Goal: Task Accomplishment & Management: Manage account settings

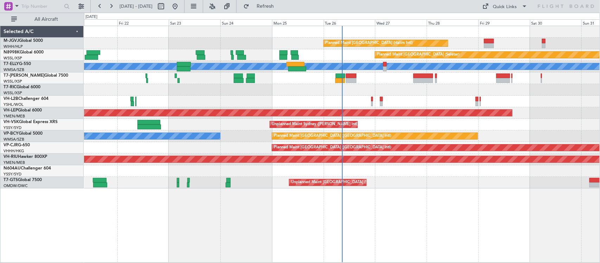
click at [190, 105] on div "Unplanned Maint Sydney ([PERSON_NAME] Intl)" at bounding box center [342, 102] width 516 height 12
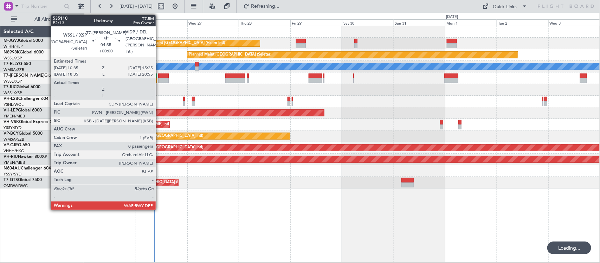
click at [159, 77] on div at bounding box center [163, 75] width 11 height 5
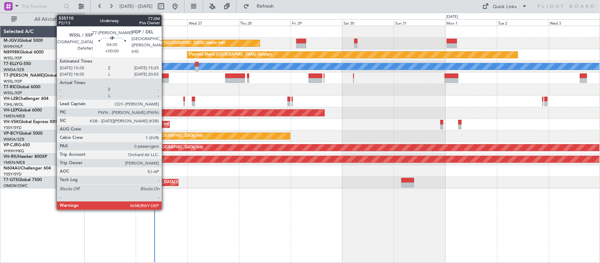
click at [165, 79] on div at bounding box center [163, 80] width 11 height 5
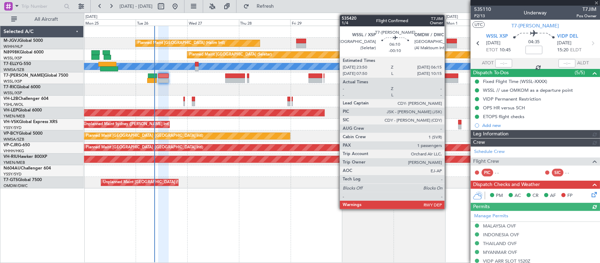
type input "[PERSON_NAME] (LEU)"
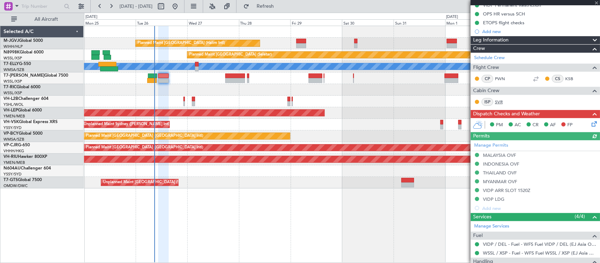
scroll to position [135, 0]
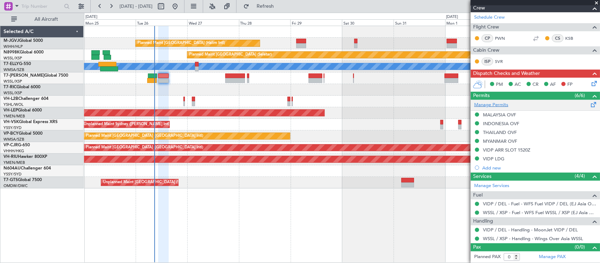
click at [495, 104] on link "Manage Permits" at bounding box center [491, 105] width 34 height 7
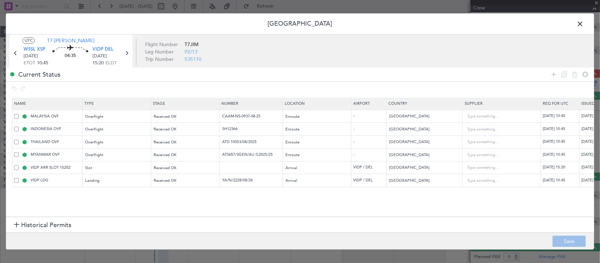
click at [258, 185] on td "YA/N/2228/08/26" at bounding box center [251, 180] width 63 height 13
click at [258, 182] on input "YA/N/2228/08/26" at bounding box center [251, 181] width 61 height 6
click at [250, 151] on td "ATS657/3GEN/AU G2025/25" at bounding box center [251, 154] width 63 height 13
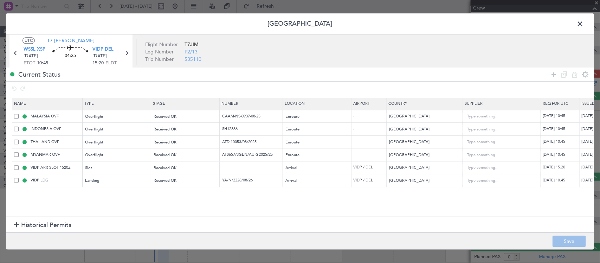
click at [250, 151] on td "ATS657/3GEN/AU G2025/25" at bounding box center [251, 154] width 63 height 13
click at [251, 155] on input "ATS657/3GEN/AU G2025/25" at bounding box center [251, 155] width 61 height 6
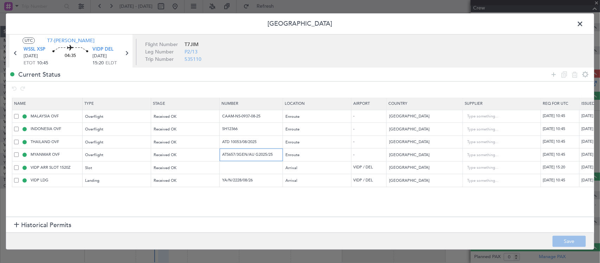
click at [251, 155] on input "ATS657/3GEN/AU G2025/25" at bounding box center [251, 155] width 61 height 6
click at [226, 141] on input "ATD 10053/08/2025" at bounding box center [251, 142] width 61 height 6
click at [227, 130] on input "SH12366" at bounding box center [251, 129] width 61 height 6
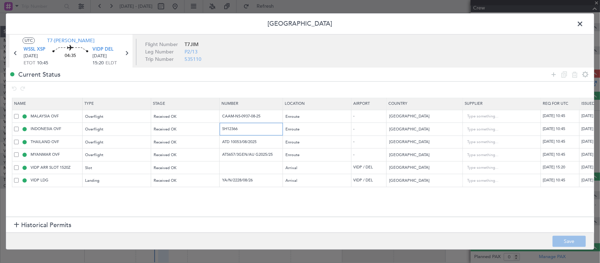
click at [227, 130] on input "SH12366" at bounding box center [251, 129] width 61 height 6
click at [236, 118] on input "CAAM-NS-0937-08-25" at bounding box center [251, 116] width 61 height 6
drag, startPoint x: 578, startPoint y: 25, endPoint x: 165, endPoint y: 89, distance: 418.0
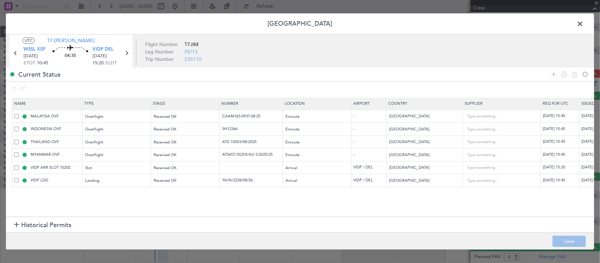
click at [584, 25] on span at bounding box center [584, 26] width 0 height 14
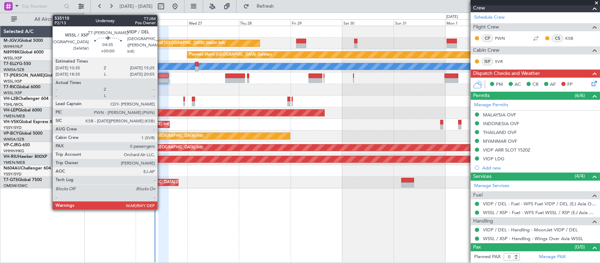
click at [161, 79] on div at bounding box center [163, 80] width 11 height 5
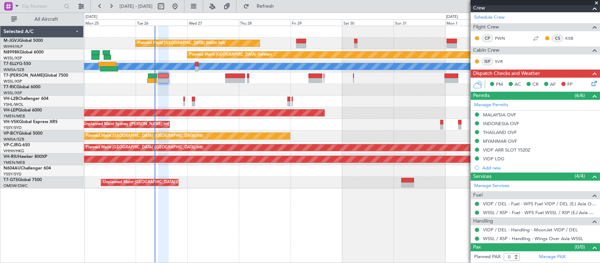
type input "[PERSON_NAME] (LEU)"
click at [590, 82] on icon at bounding box center [593, 82] width 6 height 6
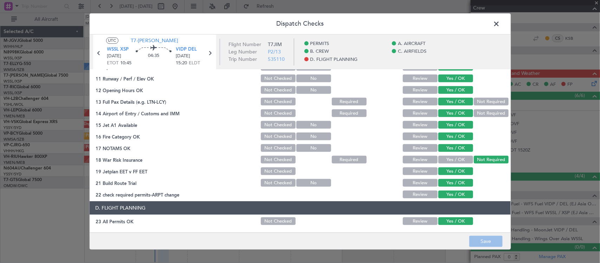
scroll to position [253, 0]
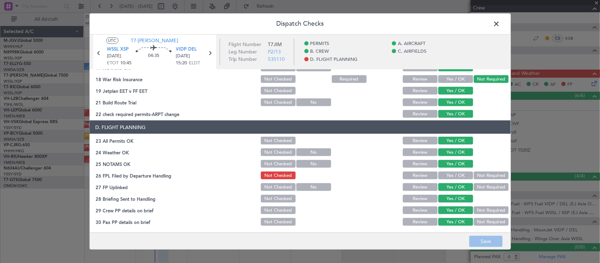
click at [454, 172] on button "Yes / OK" at bounding box center [455, 176] width 35 height 8
click at [485, 244] on button "Save" at bounding box center [485, 241] width 33 height 11
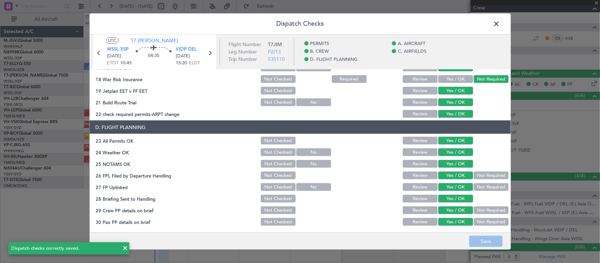
click at [500, 23] on span at bounding box center [500, 26] width 0 height 14
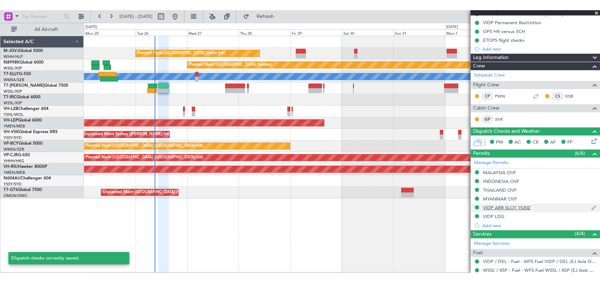
scroll to position [135, 0]
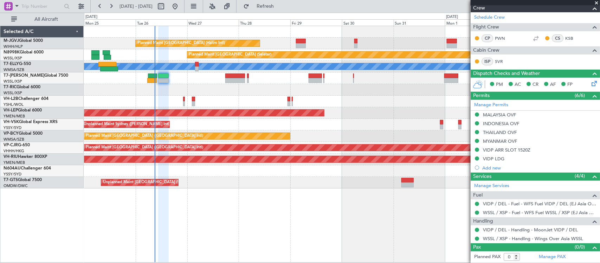
type input "[PERSON_NAME] (LEU)"
click at [495, 107] on link "Manage Permits" at bounding box center [491, 105] width 34 height 7
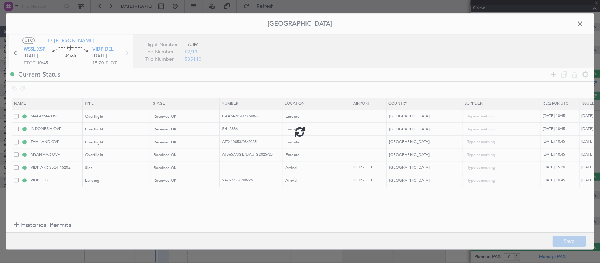
type input "[PERSON_NAME] (LEU)"
click at [251, 181] on div at bounding box center [300, 131] width 588 height 236
click at [247, 182] on div at bounding box center [300, 131] width 588 height 236
click at [247, 182] on input "YA/N/2228/08/26" at bounding box center [251, 181] width 61 height 6
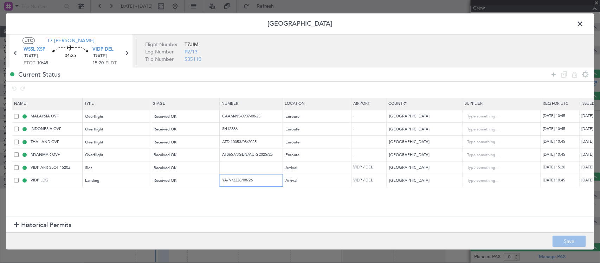
click at [247, 182] on input "YA/N/2228/08/26" at bounding box center [251, 181] width 61 height 6
drag, startPoint x: 578, startPoint y: 23, endPoint x: 598, endPoint y: 32, distance: 22.3
click at [584, 23] on span at bounding box center [584, 26] width 0 height 14
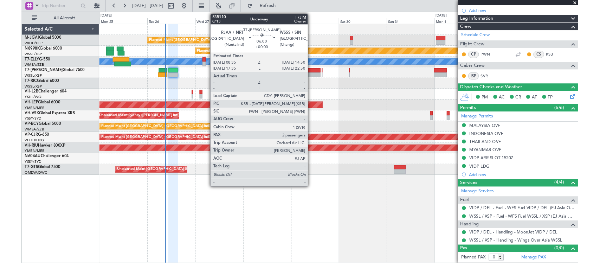
scroll to position [115, 0]
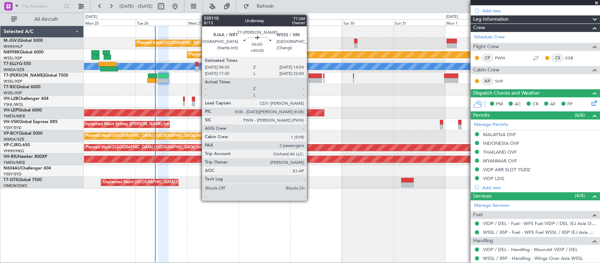
click at [310, 78] on div at bounding box center [316, 80] width 14 height 5
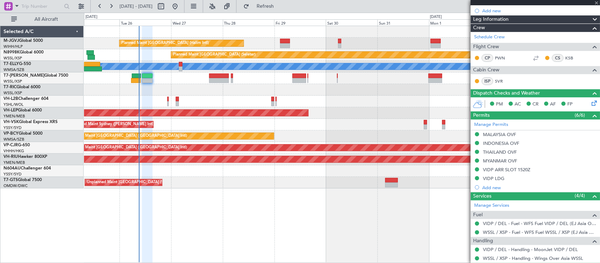
click at [389, 104] on div at bounding box center [342, 102] width 516 height 12
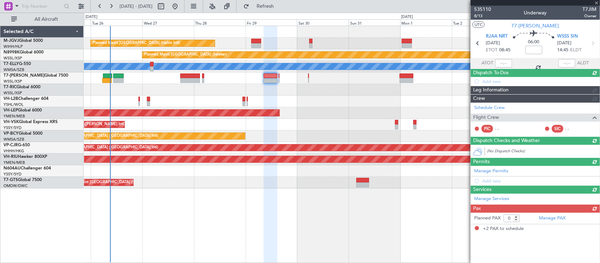
type input "2"
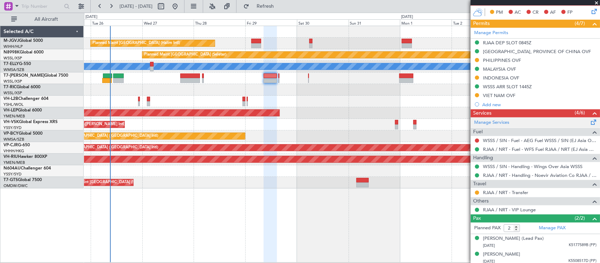
scroll to position [166, 0]
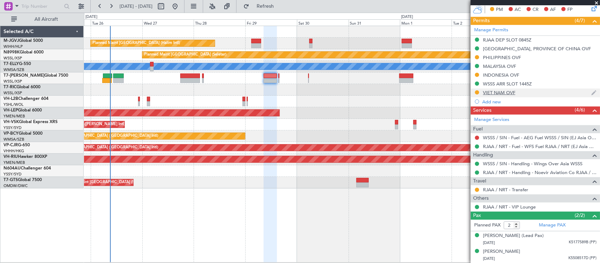
click at [507, 92] on div "VIET NAM OVF" at bounding box center [499, 93] width 32 height 6
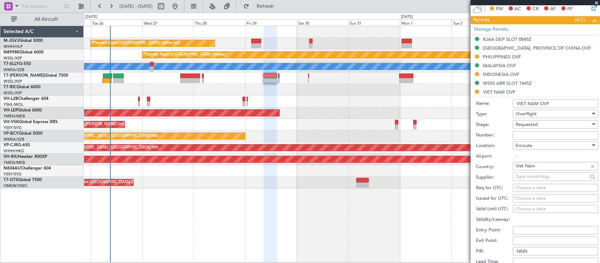
click at [528, 139] on input "Number:" at bounding box center [555, 135] width 85 height 8
paste input "O/F-5592/08/2025VN"
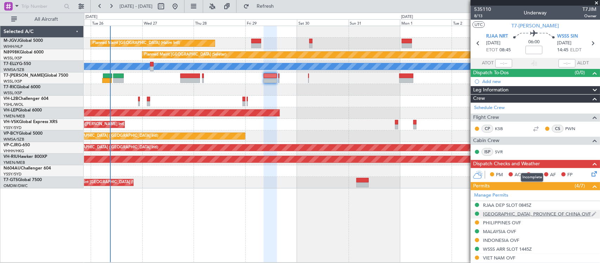
scroll to position [220, 0]
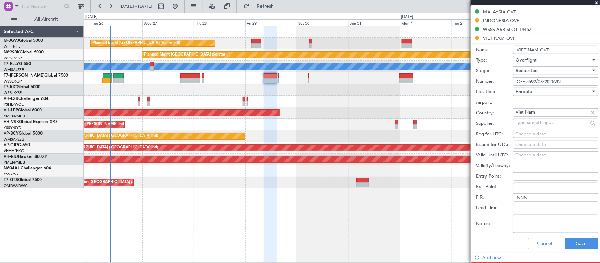
type input "O/F-5592/08/2025VN"
click at [525, 144] on div "Choose a date" at bounding box center [555, 144] width 81 height 7
select select "8"
select select "2025"
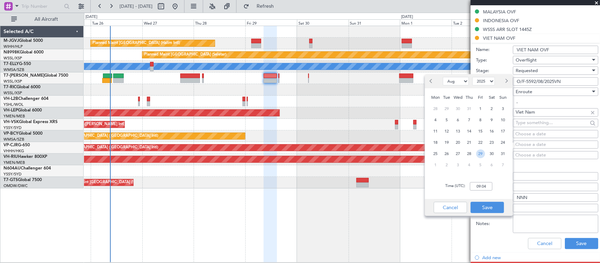
click at [479, 154] on span "29" at bounding box center [480, 153] width 9 height 9
click at [487, 187] on input "00:00" at bounding box center [481, 186] width 23 height 8
type input "08:45"
click at [483, 208] on button "Save" at bounding box center [487, 207] width 33 height 11
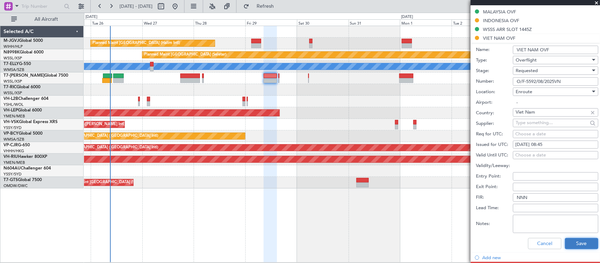
click at [574, 249] on button "Save" at bounding box center [581, 243] width 33 height 11
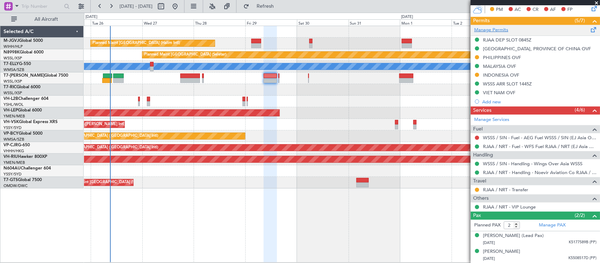
click at [502, 27] on link "Manage Permits" at bounding box center [491, 30] width 34 height 7
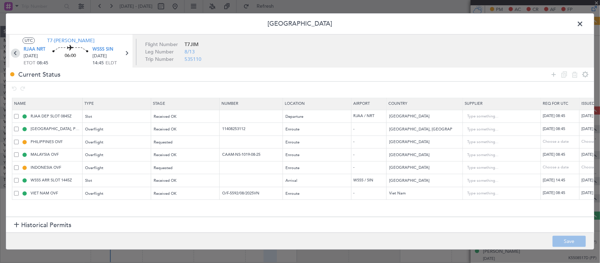
click at [17, 53] on icon at bounding box center [15, 53] width 9 height 9
type input "+00:05"
type input "0"
type input "+00:05"
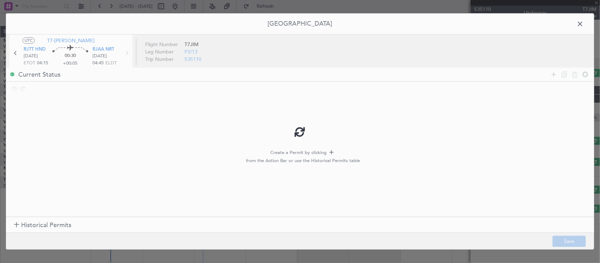
scroll to position [0, 0]
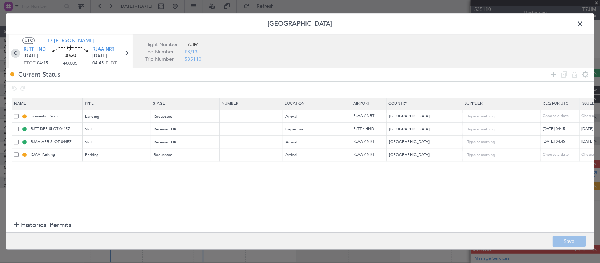
click at [16, 52] on icon at bounding box center [15, 53] width 9 height 9
type input "+02:15"
type input "2"
type input "+02:15"
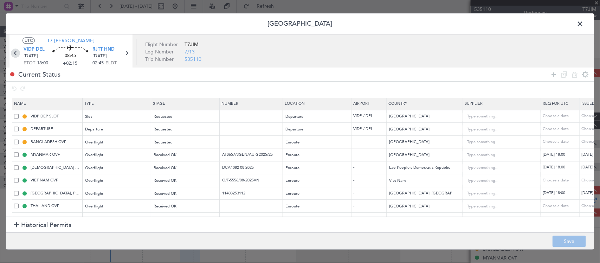
click at [16, 52] on icon at bounding box center [15, 53] width 9 height 9
type input "0"
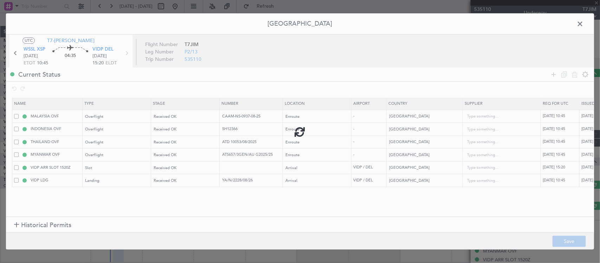
type input "[PERSON_NAME] (LEU)"
click at [240, 183] on input "YA/N/2228/08/26" at bounding box center [251, 181] width 61 height 6
click at [123, 53] on icon at bounding box center [126, 53] width 9 height 9
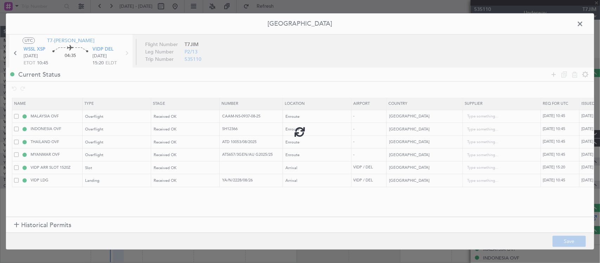
type input "+02:15"
type input "2"
type input "+02:15"
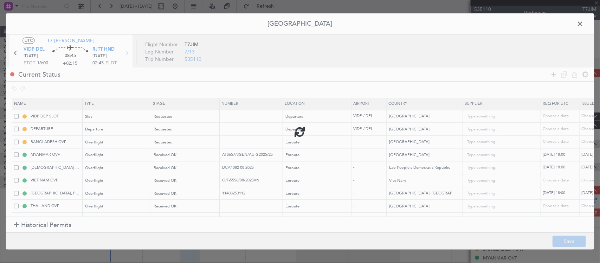
click at [249, 129] on div at bounding box center [300, 131] width 588 height 236
click at [253, 127] on input "text" at bounding box center [251, 129] width 61 height 6
paste input "YA/N/2228/08/26"
type input "YA/N/2228/08/26"
click at [584, 128] on div "Choose a date" at bounding box center [600, 129] width 37 height 6
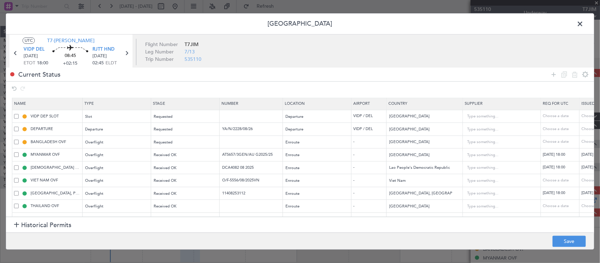
select select "8"
select select "2025"
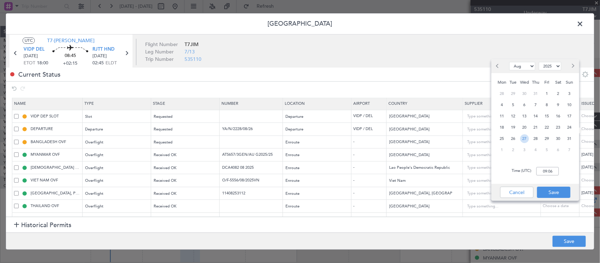
click at [525, 139] on span "27" at bounding box center [524, 138] width 9 height 9
click at [551, 170] on input "00:00" at bounding box center [547, 171] width 23 height 8
type input "18:00"
drag, startPoint x: 555, startPoint y: 193, endPoint x: 560, endPoint y: 211, distance: 19.1
click at [555, 193] on button "Save" at bounding box center [553, 192] width 33 height 11
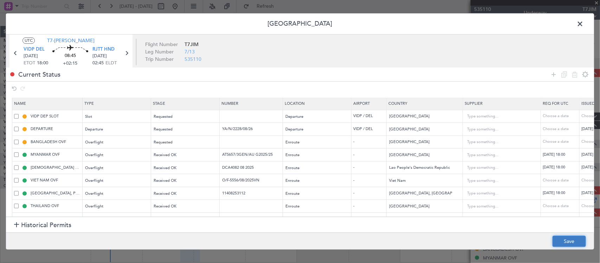
click at [570, 242] on button "Save" at bounding box center [569, 241] width 33 height 11
click at [583, 118] on div "Choose a date" at bounding box center [600, 117] width 37 height 6
select select "8"
select select "2025"
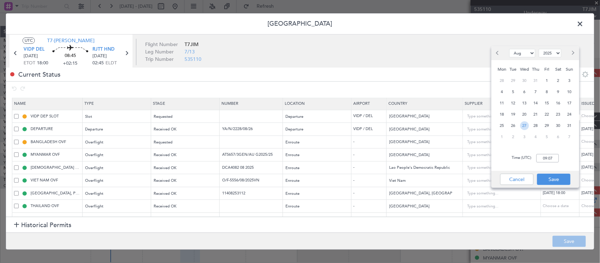
click at [526, 123] on span "27" at bounding box center [524, 125] width 9 height 9
drag, startPoint x: 552, startPoint y: 160, endPoint x: 567, endPoint y: 159, distance: 14.8
click at [551, 160] on input "00:00" at bounding box center [547, 158] width 23 height 8
type input "18:00"
click at [561, 176] on button "Save" at bounding box center [553, 179] width 33 height 11
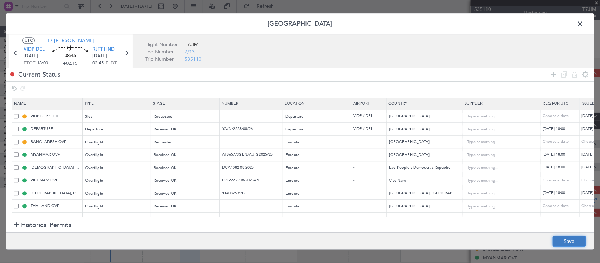
click at [574, 242] on button "Save" at bounding box center [569, 241] width 33 height 11
type input "VIDP DEP SLOT 1800Z"
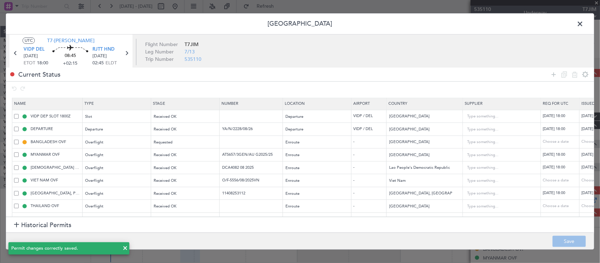
click at [584, 24] on span at bounding box center [584, 26] width 0 height 14
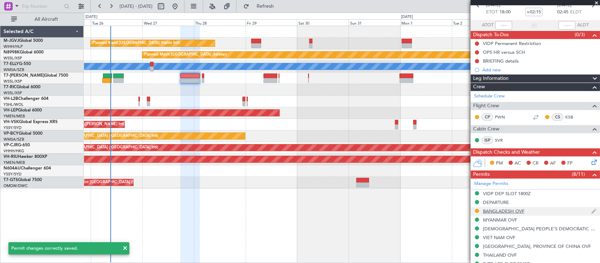
scroll to position [146, 0]
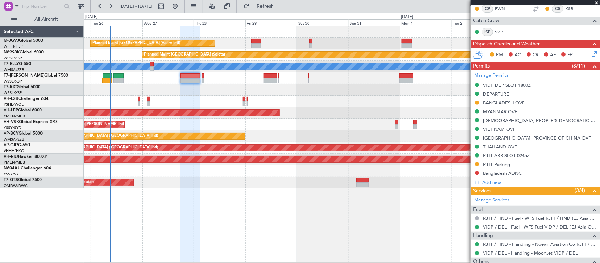
click at [233, 96] on div at bounding box center [342, 102] width 516 height 12
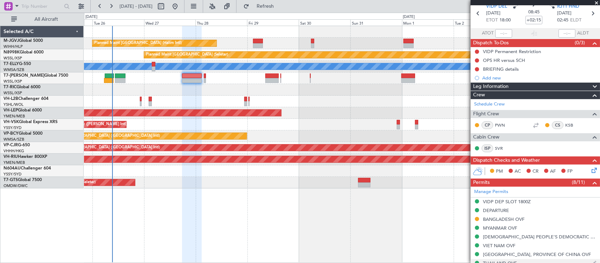
scroll to position [0, 0]
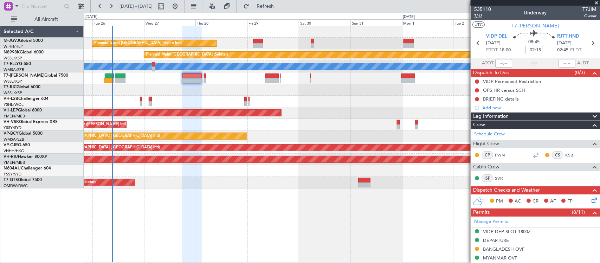
click at [477, 15] on span "7/13" at bounding box center [482, 16] width 17 height 6
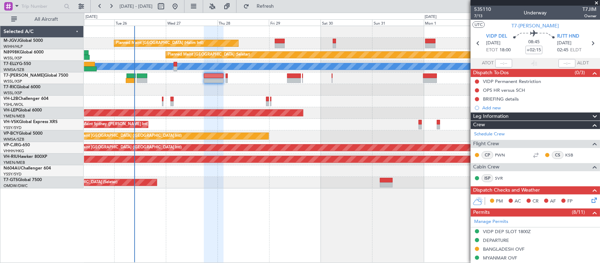
click at [352, 114] on div "Planned Maint [GEOGRAPHIC_DATA] (Halim Intl) Planned Maint [GEOGRAPHIC_DATA] (S…" at bounding box center [342, 107] width 516 height 162
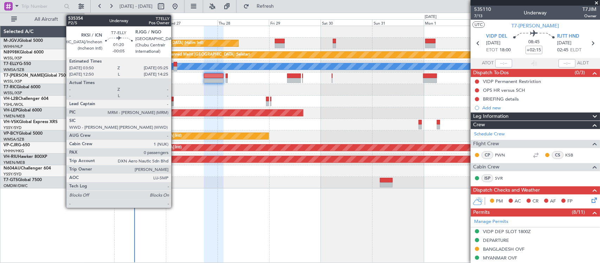
click at [175, 66] on div at bounding box center [176, 68] width 4 height 5
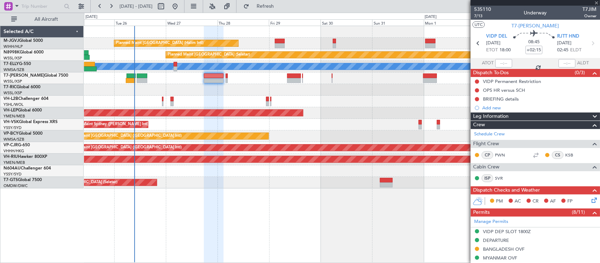
type input "-00:05"
type input "0"
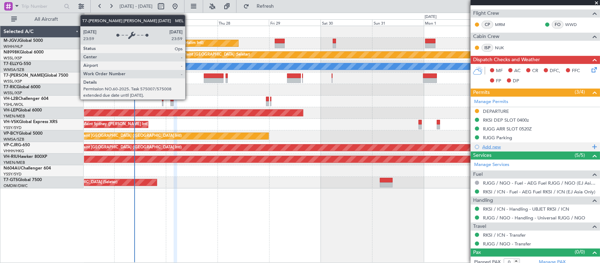
scroll to position [127, 0]
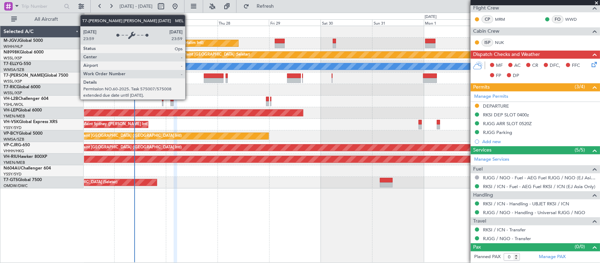
click at [590, 64] on icon at bounding box center [593, 63] width 6 height 6
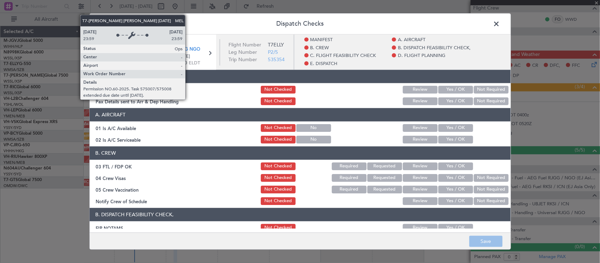
click at [446, 91] on button "Yes / OK" at bounding box center [455, 90] width 35 height 8
click at [449, 99] on button "Yes / OK" at bounding box center [455, 101] width 35 height 8
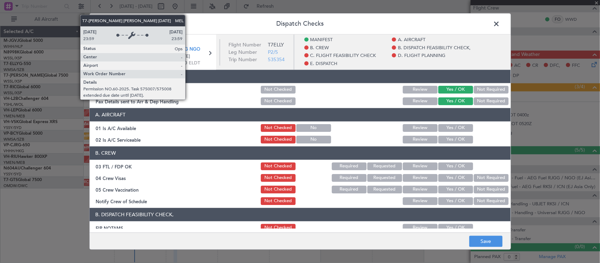
click at [452, 127] on button "Yes / OK" at bounding box center [455, 128] width 35 height 8
click at [456, 148] on header "B. CREW" at bounding box center [300, 152] width 421 height 13
click at [457, 141] on button "Yes / OK" at bounding box center [455, 140] width 35 height 8
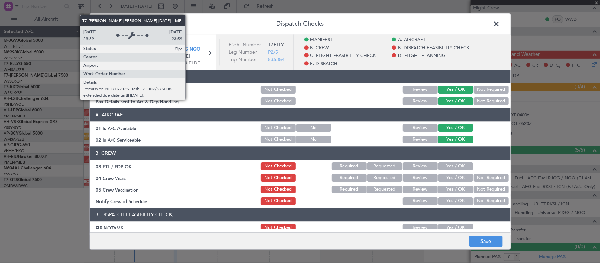
click at [486, 95] on section "MANIFEST Crew Details sent to Arr & Dep Handling Not Checked Review Yes / OK No…" at bounding box center [300, 88] width 421 height 37
click at [486, 99] on button "Not Required" at bounding box center [491, 101] width 35 height 8
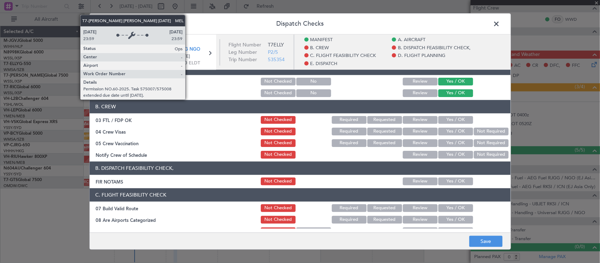
scroll to position [73, 0]
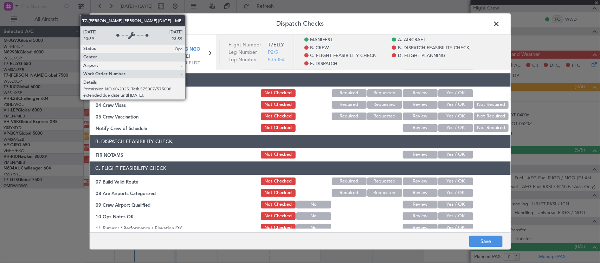
click at [454, 95] on button "Yes / OK" at bounding box center [455, 93] width 35 height 8
click at [454, 101] on button "Yes / OK" at bounding box center [455, 105] width 35 height 8
click at [476, 106] on button "Not Required" at bounding box center [491, 105] width 35 height 8
click at [477, 114] on button "Not Required" at bounding box center [491, 117] width 35 height 8
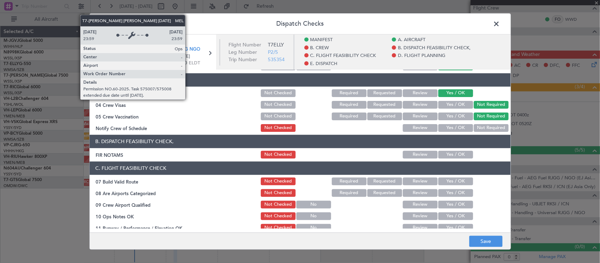
click at [456, 124] on button "Yes / OK" at bounding box center [455, 128] width 35 height 8
click at [452, 152] on button "Yes / OK" at bounding box center [455, 155] width 35 height 8
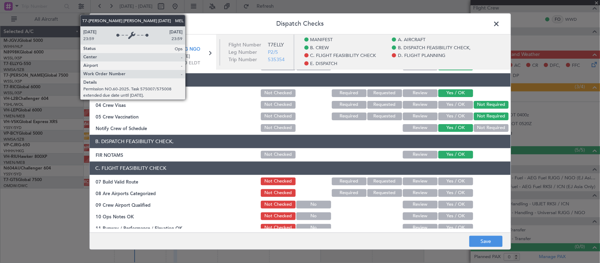
click at [457, 178] on button "Yes / OK" at bounding box center [455, 182] width 35 height 8
click at [457, 192] on button "Yes / OK" at bounding box center [455, 193] width 35 height 8
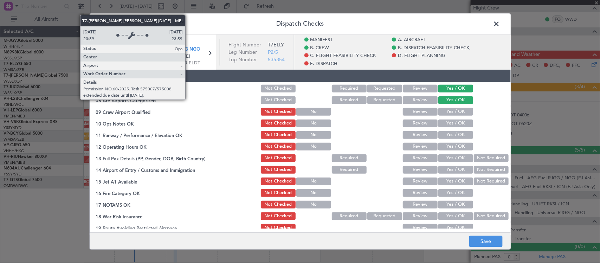
scroll to position [146, 0]
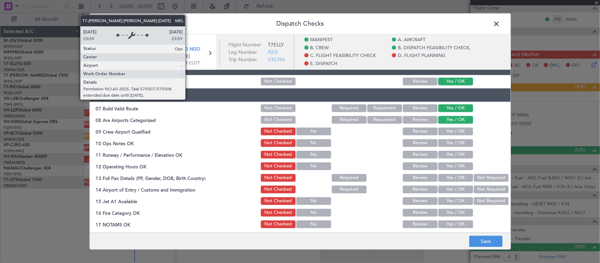
click at [457, 134] on button "Yes / OK" at bounding box center [455, 132] width 35 height 8
click at [457, 140] on button "Yes / OK" at bounding box center [455, 143] width 35 height 8
click at [458, 152] on button "Yes / OK" at bounding box center [455, 155] width 35 height 8
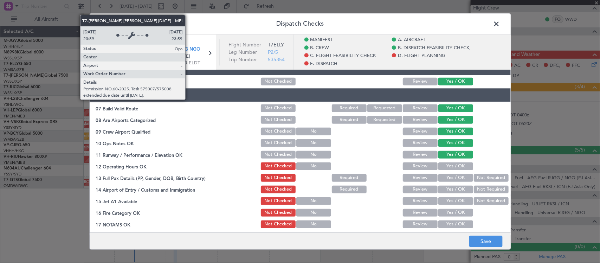
click at [456, 166] on button "Yes / OK" at bounding box center [455, 166] width 35 height 8
drag, startPoint x: 476, startPoint y: 174, endPoint x: 458, endPoint y: 192, distance: 25.1
click at [476, 175] on button "Not Required" at bounding box center [491, 178] width 35 height 8
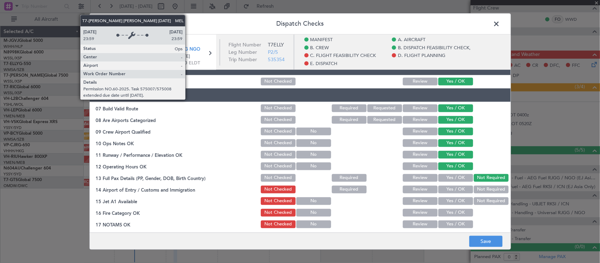
click at [454, 192] on button "Yes / OK" at bounding box center [455, 190] width 35 height 8
click at [455, 200] on button "Yes / OK" at bounding box center [455, 201] width 35 height 8
click at [455, 210] on button "Yes / OK" at bounding box center [455, 213] width 35 height 8
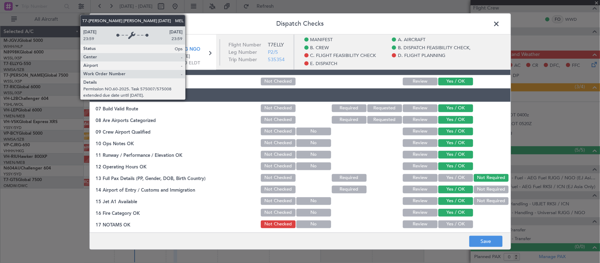
click at [455, 224] on button "Yes / OK" at bounding box center [455, 224] width 35 height 8
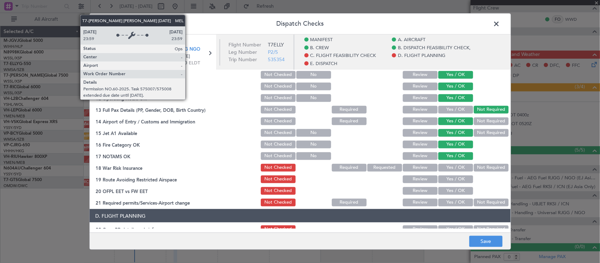
scroll to position [293, 0]
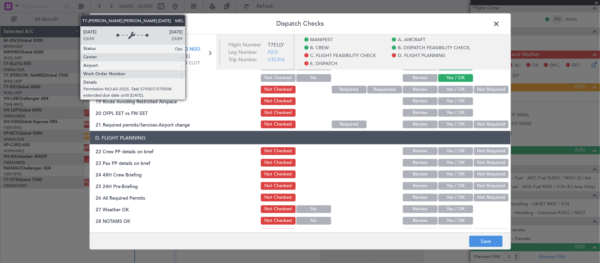
click at [478, 91] on button "Not Required" at bounding box center [491, 89] width 35 height 8
click at [456, 104] on button "Yes / OK" at bounding box center [455, 101] width 35 height 8
click at [455, 110] on button "Yes / OK" at bounding box center [455, 113] width 35 height 8
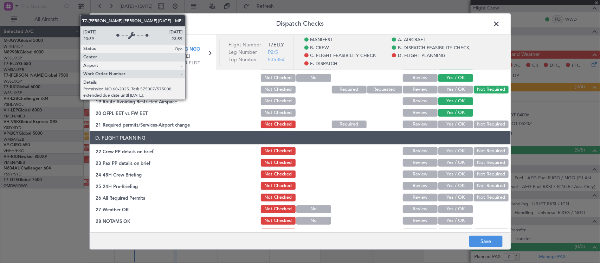
click at [478, 124] on button "Not Required" at bounding box center [491, 124] width 35 height 8
click at [484, 238] on button "Save" at bounding box center [485, 241] width 33 height 11
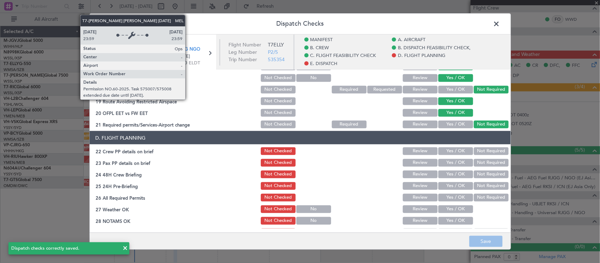
click at [500, 25] on span at bounding box center [500, 26] width 0 height 14
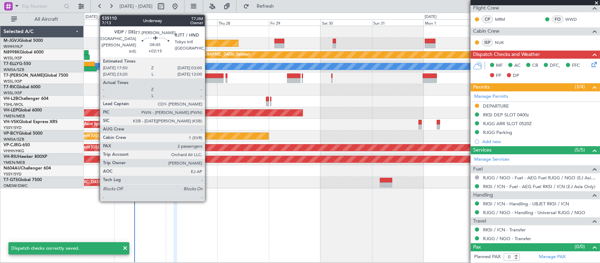
click at [208, 80] on div at bounding box center [214, 80] width 20 height 5
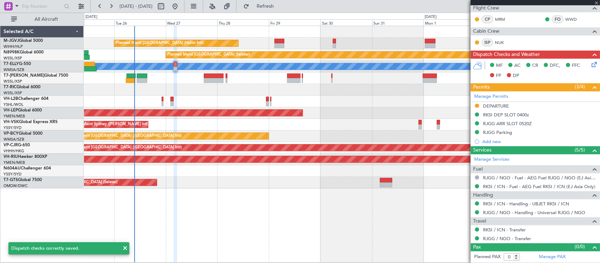
type input "+02:15"
type input "2"
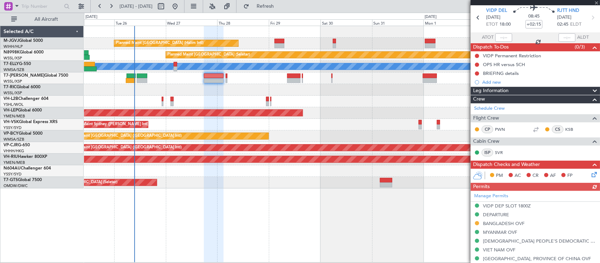
scroll to position [73, 0]
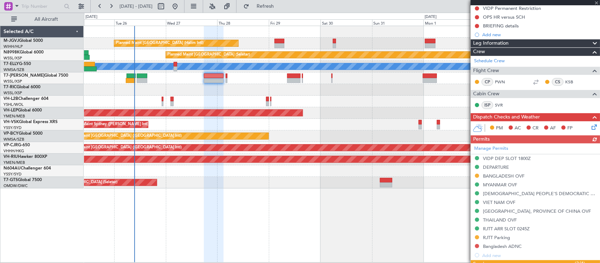
click at [590, 128] on icon at bounding box center [593, 126] width 6 height 6
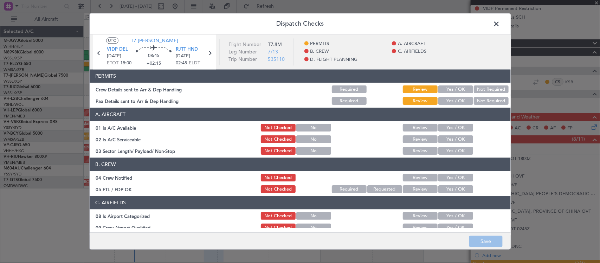
click at [461, 90] on button "Yes / OK" at bounding box center [455, 90] width 35 height 8
click at [461, 98] on button "Yes / OK" at bounding box center [455, 101] width 35 height 8
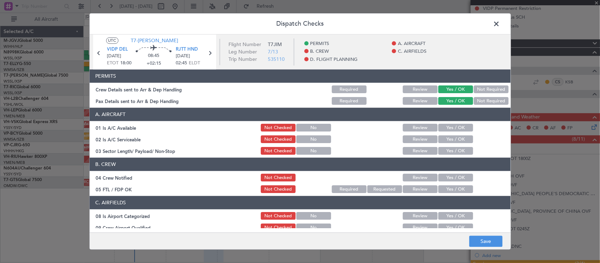
click at [455, 127] on button "Yes / OK" at bounding box center [455, 128] width 35 height 8
click at [455, 138] on button "Yes / OK" at bounding box center [455, 140] width 35 height 8
click at [456, 147] on div "Yes / OK" at bounding box center [455, 151] width 36 height 10
click at [458, 150] on button "Yes / OK" at bounding box center [455, 151] width 35 height 8
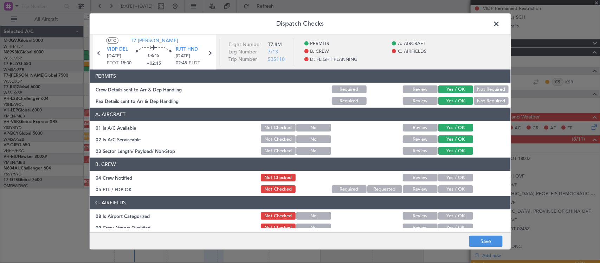
click at [457, 180] on button "Yes / OK" at bounding box center [455, 178] width 35 height 8
click at [458, 185] on div "Yes / OK" at bounding box center [455, 190] width 36 height 10
click at [459, 190] on button "Yes / OK" at bounding box center [455, 190] width 35 height 8
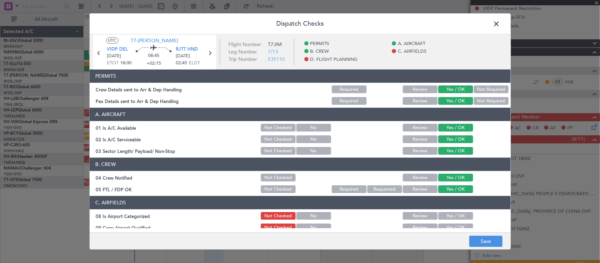
click at [459, 216] on button "Yes / OK" at bounding box center [455, 216] width 35 height 8
click at [458, 224] on button "Yes / OK" at bounding box center [455, 228] width 35 height 8
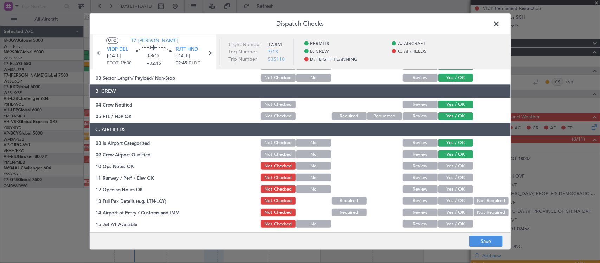
scroll to position [146, 0]
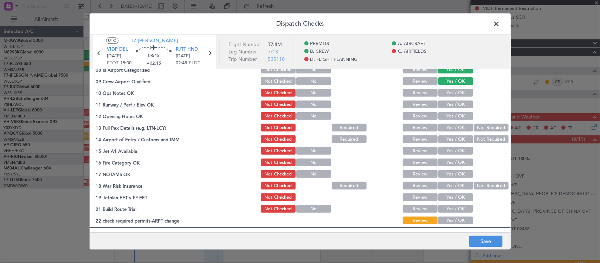
click at [442, 92] on button "Yes / OK" at bounding box center [455, 93] width 35 height 8
click at [444, 103] on button "Yes / OK" at bounding box center [455, 105] width 35 height 8
click at [448, 115] on button "Yes / OK" at bounding box center [455, 117] width 35 height 8
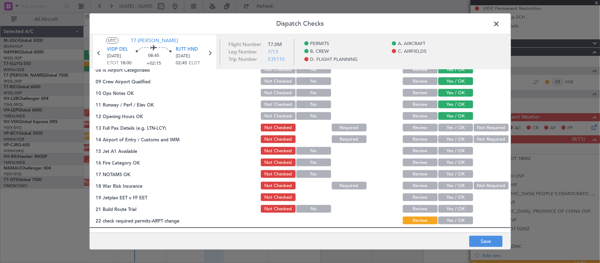
click at [449, 127] on button "Yes / OK" at bounding box center [455, 128] width 35 height 8
click at [456, 139] on button "Yes / OK" at bounding box center [455, 140] width 35 height 8
click at [458, 150] on button "Yes / OK" at bounding box center [455, 151] width 35 height 8
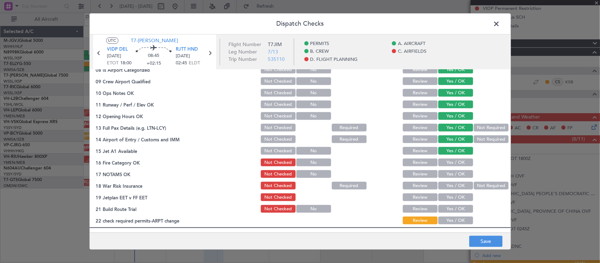
click at [457, 162] on button "Yes / OK" at bounding box center [455, 163] width 35 height 8
click at [457, 172] on button "Yes / OK" at bounding box center [455, 175] width 35 height 8
click at [475, 185] on button "Not Required" at bounding box center [491, 186] width 35 height 8
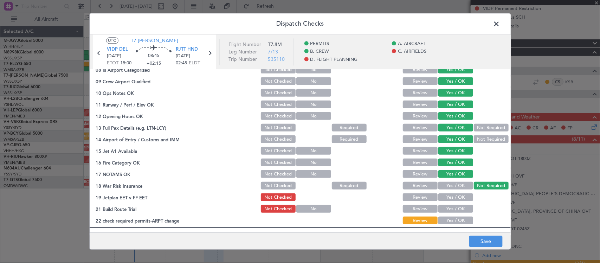
click at [442, 201] on button "Yes / OK" at bounding box center [455, 198] width 35 height 8
click at [449, 210] on button "Yes / OK" at bounding box center [455, 209] width 35 height 8
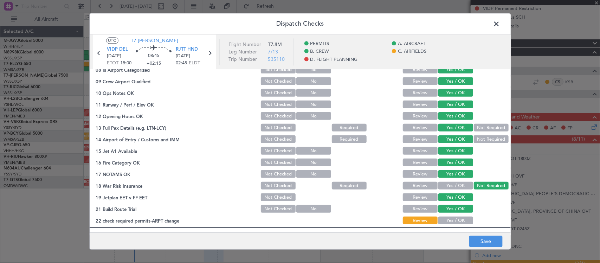
click at [450, 220] on button "Yes / OK" at bounding box center [455, 221] width 35 height 8
click at [486, 243] on button "Save" at bounding box center [485, 241] width 33 height 11
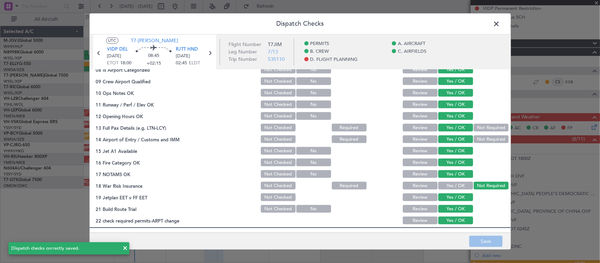
click at [211, 55] on icon at bounding box center [210, 53] width 9 height 9
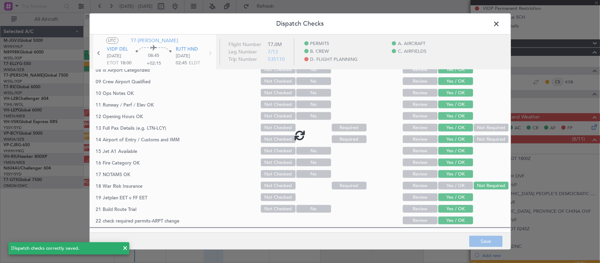
type input "+00:05"
type input "0"
type input "+00:05"
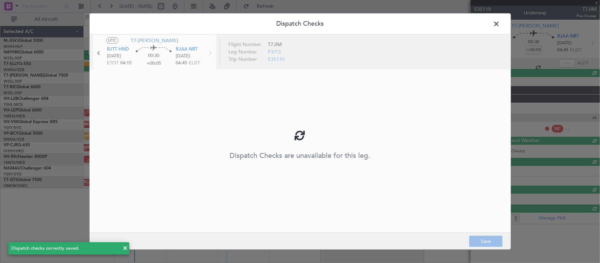
scroll to position [0, 0]
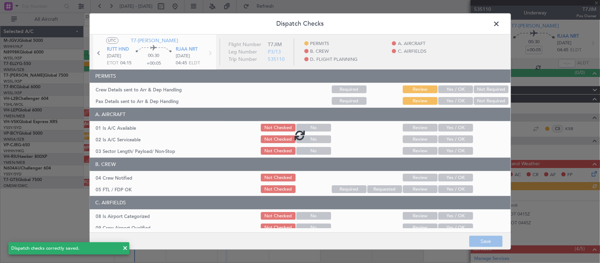
click at [444, 90] on div at bounding box center [300, 134] width 421 height 201
click at [449, 90] on div at bounding box center [300, 134] width 421 height 201
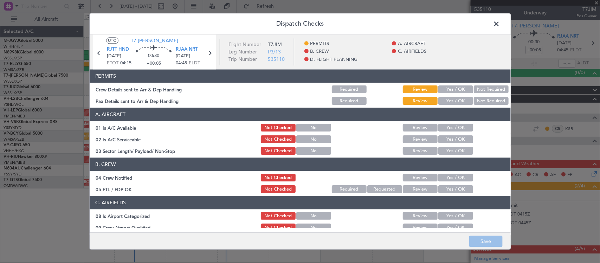
click at [453, 90] on button "Yes / OK" at bounding box center [455, 90] width 35 height 8
click at [474, 99] on button "Not Required" at bounding box center [491, 101] width 35 height 8
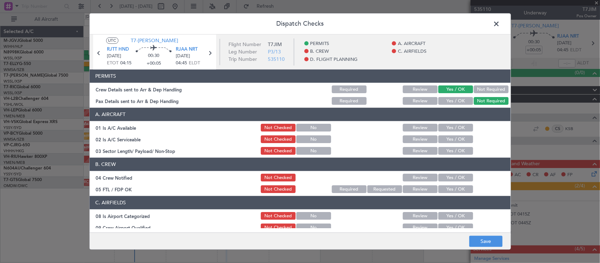
click at [458, 131] on button "Yes / OK" at bounding box center [455, 128] width 35 height 8
click at [455, 144] on div "Yes / OK" at bounding box center [455, 140] width 36 height 10
click at [455, 142] on button "Yes / OK" at bounding box center [455, 140] width 35 height 8
click at [455, 148] on button "Yes / OK" at bounding box center [455, 151] width 35 height 8
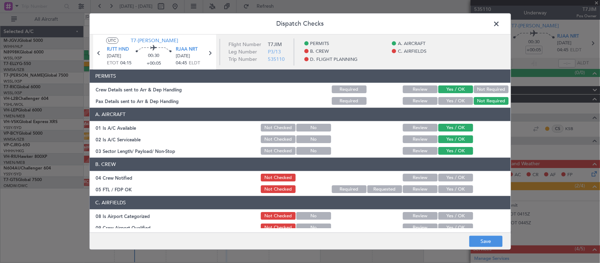
click at [460, 176] on button "Yes / OK" at bounding box center [455, 178] width 35 height 8
click at [458, 194] on div "Yes / OK" at bounding box center [455, 190] width 36 height 10
click at [458, 191] on button "Yes / OK" at bounding box center [455, 190] width 35 height 8
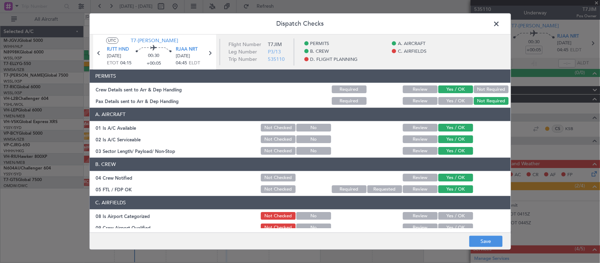
click at [458, 220] on div "Yes / OK" at bounding box center [455, 216] width 36 height 10
click at [458, 227] on button "Yes / OK" at bounding box center [455, 228] width 35 height 8
click at [458, 218] on button "Yes / OK" at bounding box center [455, 216] width 35 height 8
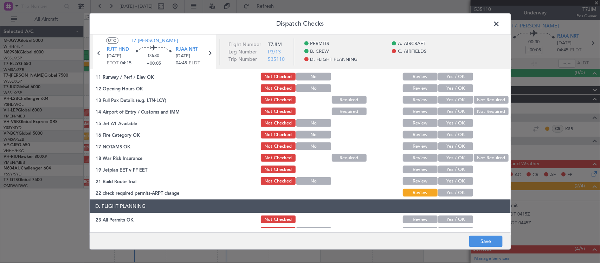
scroll to position [146, 0]
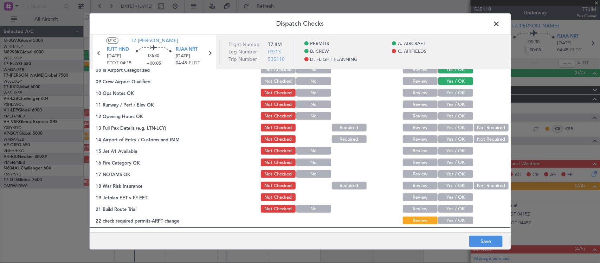
click at [456, 92] on button "Yes / OK" at bounding box center [455, 93] width 35 height 8
click at [456, 104] on button "Yes / OK" at bounding box center [455, 105] width 35 height 8
click at [457, 114] on button "Yes / OK" at bounding box center [455, 117] width 35 height 8
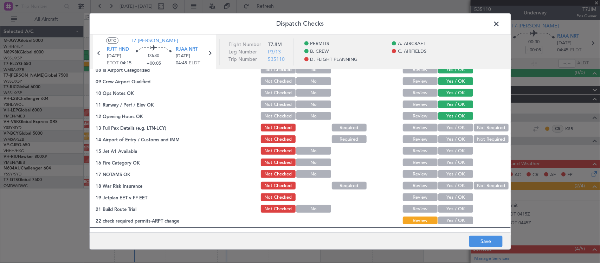
click at [477, 125] on button "Not Required" at bounding box center [491, 128] width 35 height 8
click at [460, 136] on button "Yes / OK" at bounding box center [455, 140] width 35 height 8
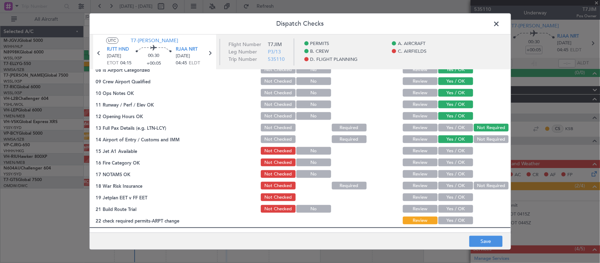
click at [457, 148] on button "Yes / OK" at bounding box center [455, 151] width 35 height 8
click at [457, 159] on button "Yes / OK" at bounding box center [455, 163] width 35 height 8
click at [459, 172] on button "Yes / OK" at bounding box center [455, 175] width 35 height 8
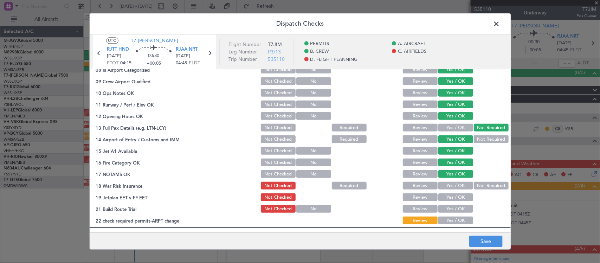
click at [480, 182] on button "Not Required" at bounding box center [491, 186] width 35 height 8
click at [446, 197] on button "Yes / OK" at bounding box center [455, 198] width 35 height 8
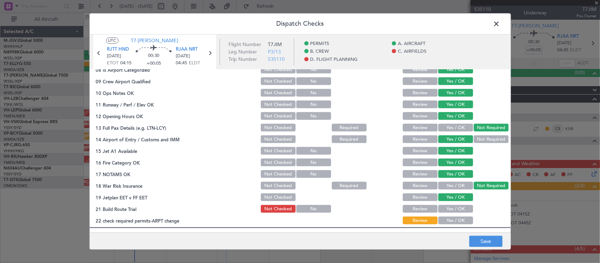
drag, startPoint x: 455, startPoint y: 211, endPoint x: 458, endPoint y: 217, distance: 5.8
click at [455, 212] on button "Yes / OK" at bounding box center [455, 209] width 35 height 8
click at [460, 222] on button "Yes / OK" at bounding box center [455, 221] width 35 height 8
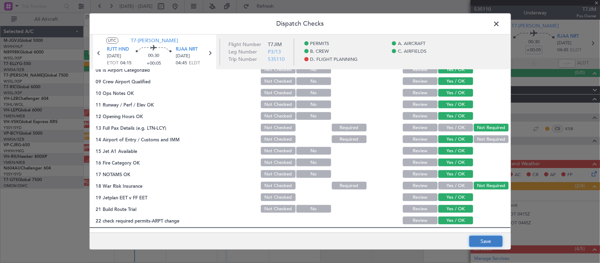
click at [481, 241] on button "Save" at bounding box center [485, 241] width 33 height 11
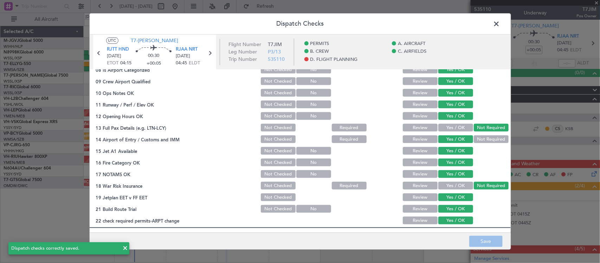
click at [500, 22] on span at bounding box center [500, 26] width 0 height 14
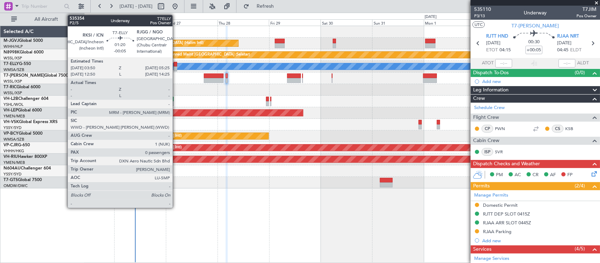
click at [176, 66] on div at bounding box center [176, 68] width 4 height 5
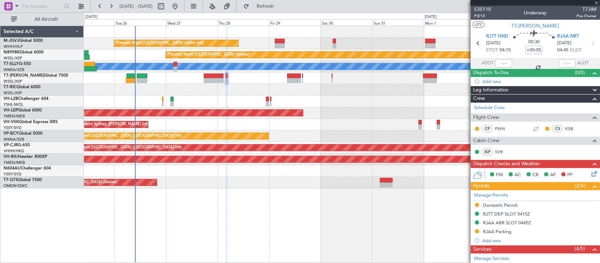
type input "-00:05"
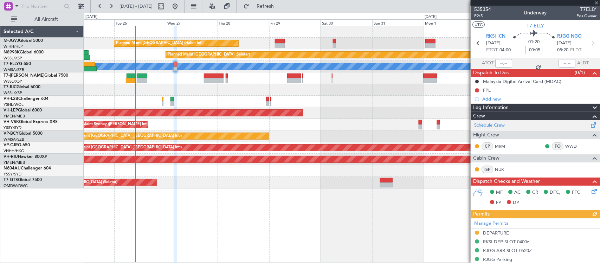
scroll to position [73, 0]
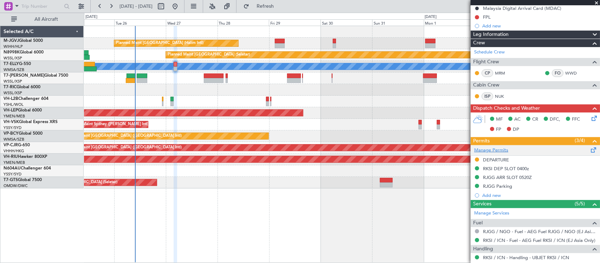
click at [493, 149] on link "Manage Permits" at bounding box center [491, 150] width 34 height 7
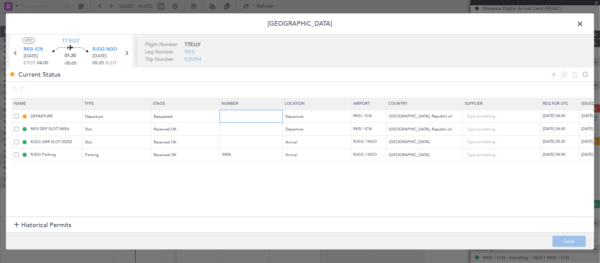
click at [236, 115] on input "text" at bounding box center [251, 116] width 61 height 6
paste input "ANUN17022"
type input "ANUN17022"
click at [188, 114] on div "Requested" at bounding box center [183, 116] width 58 height 11
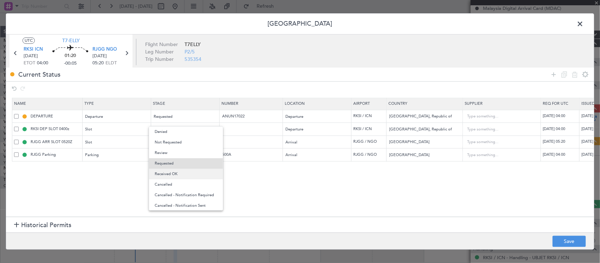
click at [194, 176] on span "Received OK" at bounding box center [186, 174] width 63 height 11
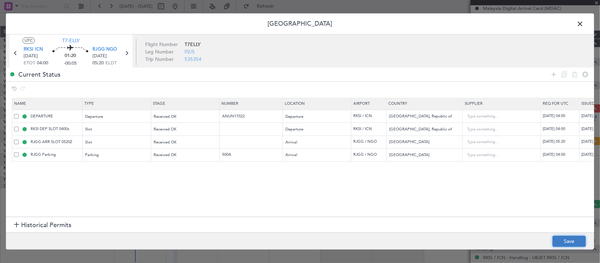
click at [563, 238] on button "Save" at bounding box center [569, 241] width 33 height 11
click at [584, 25] on span at bounding box center [584, 26] width 0 height 14
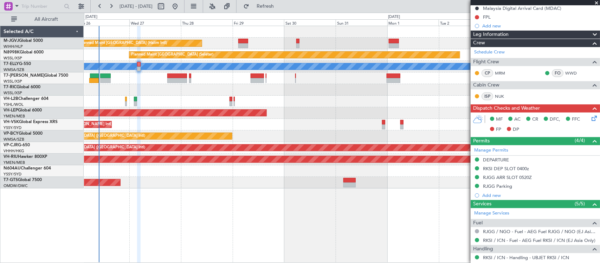
click at [263, 88] on div at bounding box center [342, 90] width 516 height 12
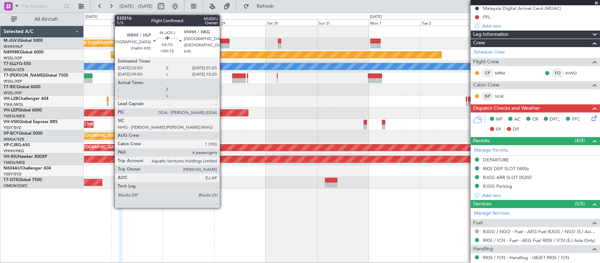
click at [223, 41] on div at bounding box center [225, 41] width 10 height 5
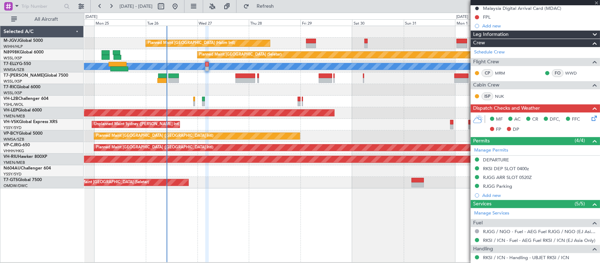
click at [282, 120] on div "Unplanned Maint Sydney ([PERSON_NAME] Intl)" at bounding box center [342, 125] width 516 height 12
type input "+00:15"
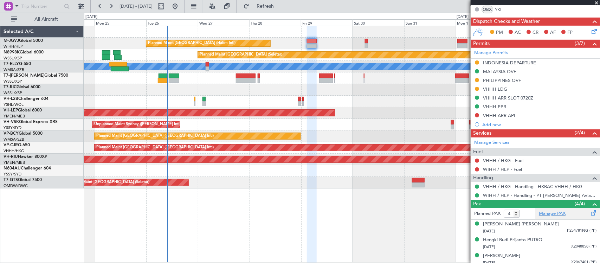
scroll to position [196, 0]
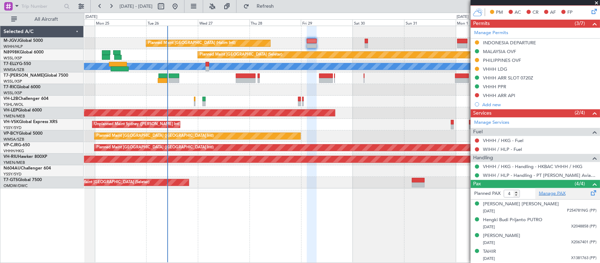
click at [546, 192] on link "Manage PAX" at bounding box center [552, 193] width 27 height 7
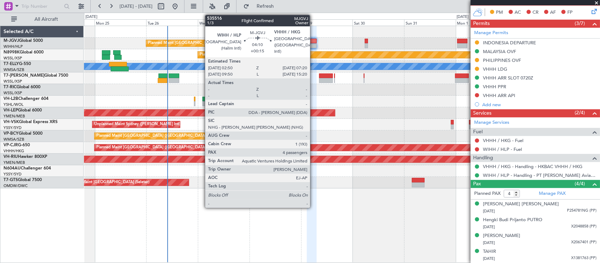
click at [314, 39] on div at bounding box center [312, 41] width 10 height 5
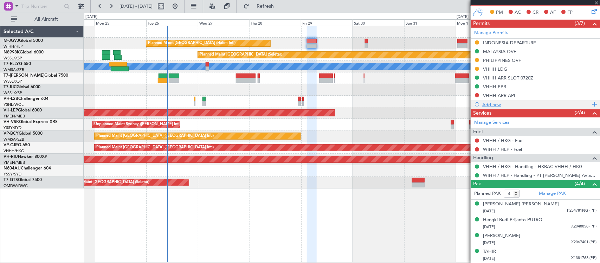
scroll to position [0, 0]
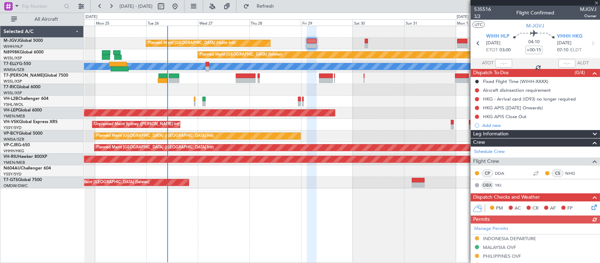
click at [479, 17] on span "1/3" at bounding box center [482, 16] width 17 height 6
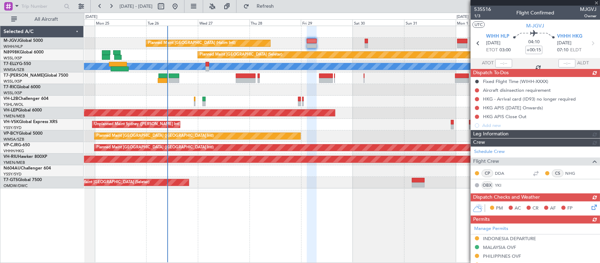
type input "6"
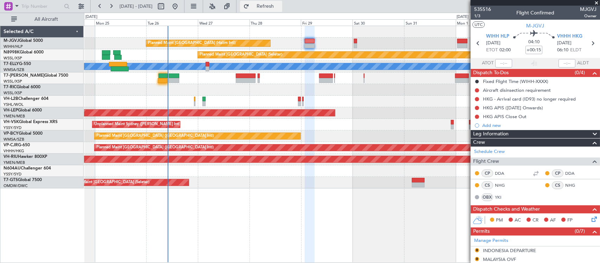
click at [280, 4] on span "Refresh" at bounding box center [266, 6] width 30 height 5
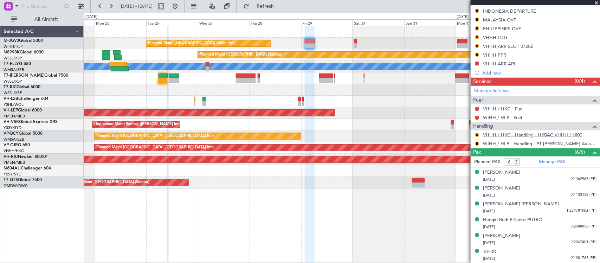
click at [500, 134] on link "VHHH / HKG - Handling - HKBAC VHHH / HKG" at bounding box center [532, 135] width 99 height 6
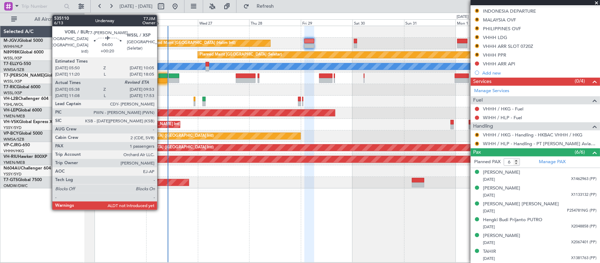
click at [161, 82] on div at bounding box center [162, 80] width 9 height 5
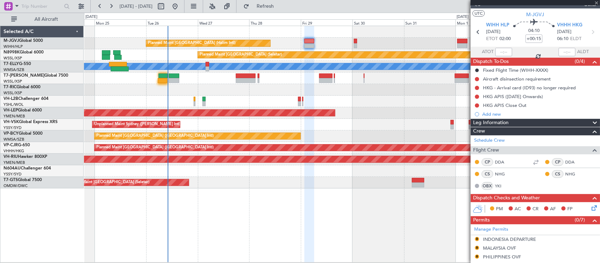
scroll to position [0, 0]
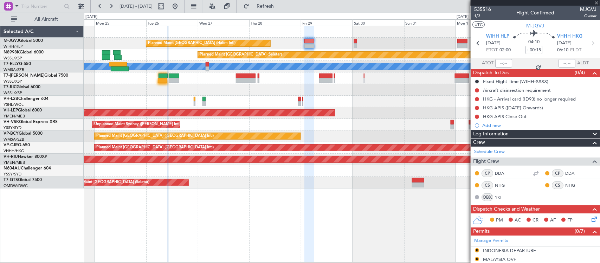
type input "+00:20"
type input "05:48"
type input "1"
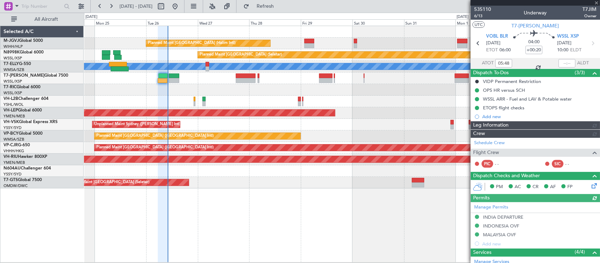
type input "[PERSON_NAME] (LEU)"
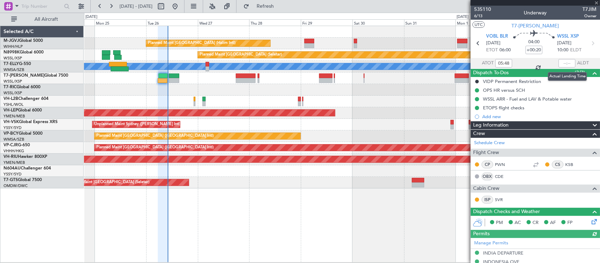
click at [565, 64] on div at bounding box center [567, 63] width 17 height 8
click at [560, 64] on div at bounding box center [567, 63] width 17 height 8
click at [563, 64] on div at bounding box center [567, 63] width 17 height 8
click at [561, 67] on div at bounding box center [567, 63] width 17 height 8
click at [563, 63] on input "text" at bounding box center [567, 63] width 17 height 8
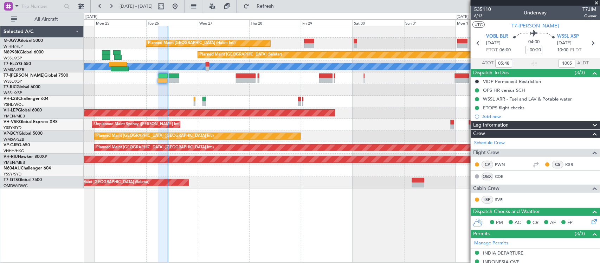
type input "10:05"
type input "[PERSON_NAME] (LEU)"
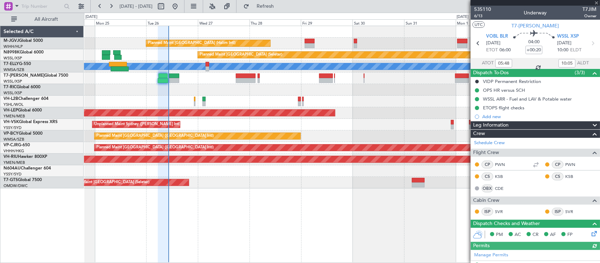
type input "[PERSON_NAME] (LEU)"
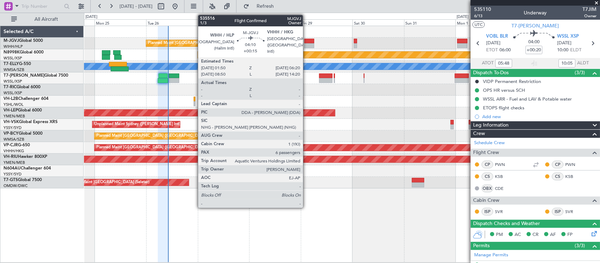
click at [307, 44] on div at bounding box center [309, 45] width 10 height 5
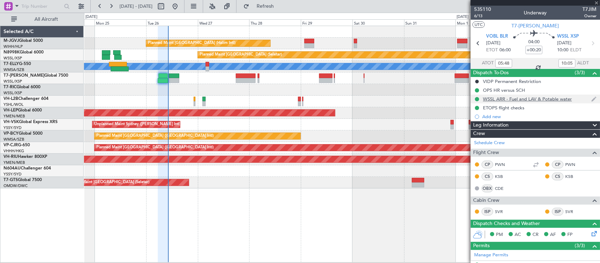
type input "+00:15"
type input "6"
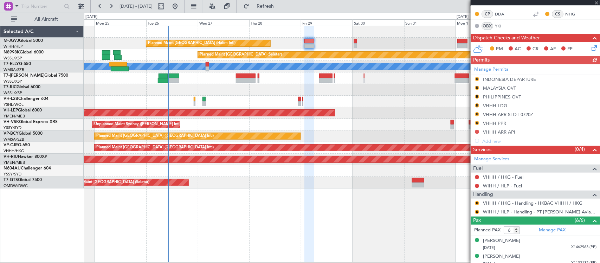
scroll to position [142, 0]
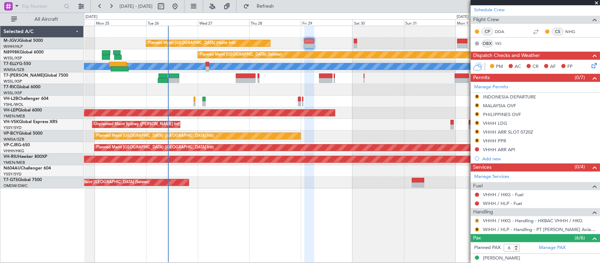
click at [477, 220] on button "R" at bounding box center [477, 221] width 4 height 4
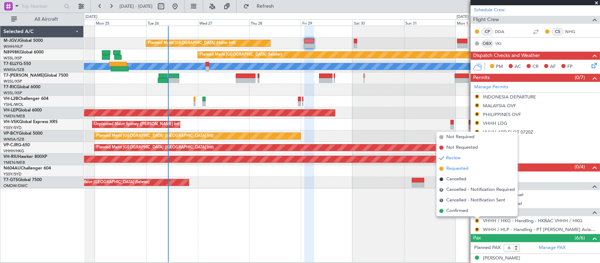
click at [458, 171] on span "Requested" at bounding box center [457, 168] width 22 height 7
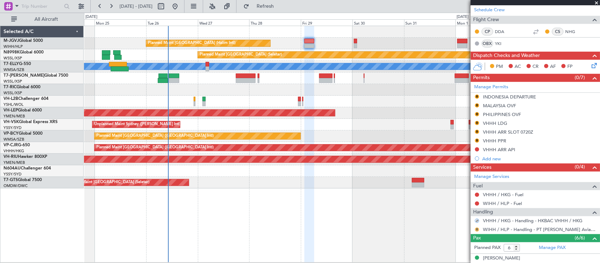
click at [476, 229] on button "R" at bounding box center [477, 229] width 4 height 4
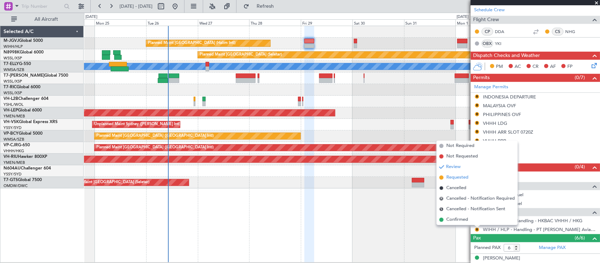
click at [470, 178] on li "Requested" at bounding box center [477, 177] width 81 height 11
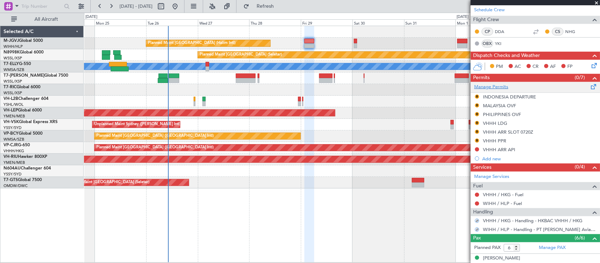
click at [491, 87] on link "Manage Permits" at bounding box center [491, 87] width 34 height 7
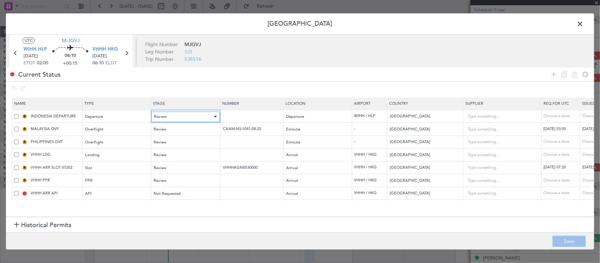
click at [174, 114] on div "Review" at bounding box center [183, 116] width 58 height 11
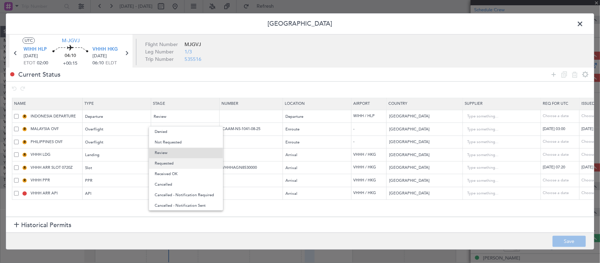
click at [187, 162] on span "Requested" at bounding box center [186, 163] width 63 height 11
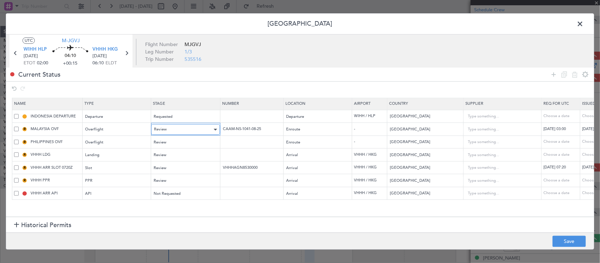
click at [191, 130] on div "Review" at bounding box center [183, 129] width 58 height 11
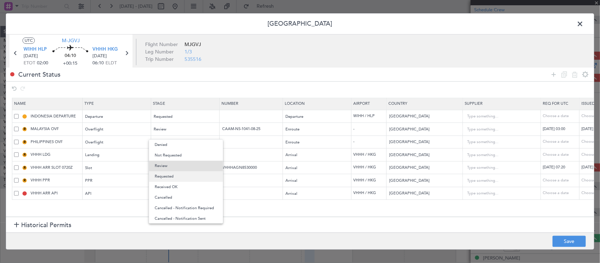
click at [194, 176] on span "Requested" at bounding box center [186, 176] width 63 height 11
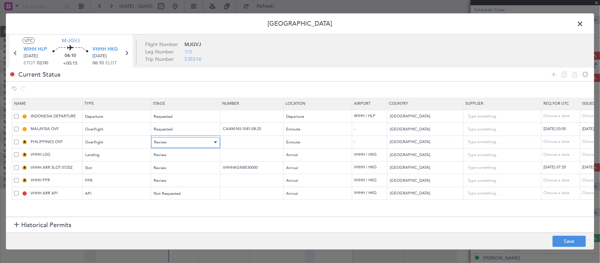
click at [200, 141] on div "Review" at bounding box center [183, 142] width 58 height 11
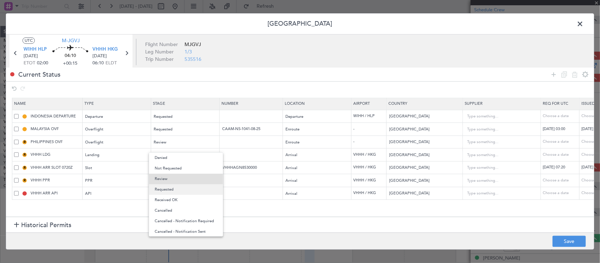
click at [194, 192] on span "Requested" at bounding box center [186, 189] width 63 height 11
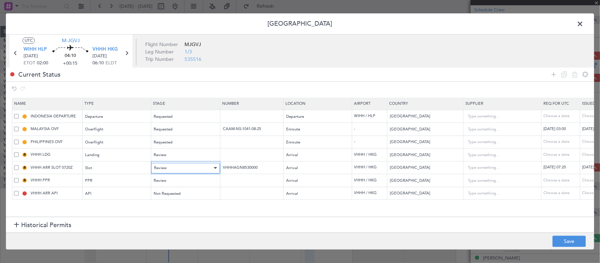
click at [190, 170] on div "Review" at bounding box center [183, 168] width 58 height 11
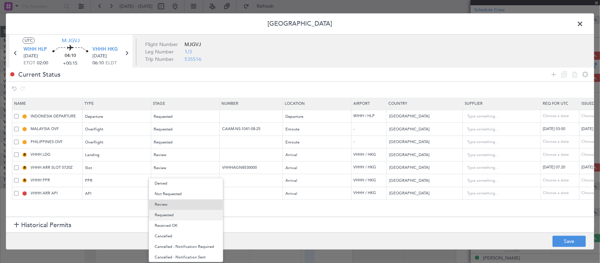
click at [190, 216] on span "Requested" at bounding box center [186, 215] width 63 height 11
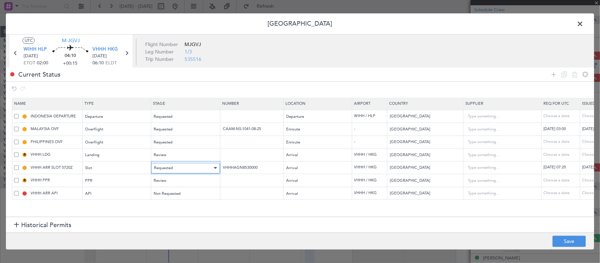
click at [192, 167] on div "Requested" at bounding box center [183, 168] width 58 height 11
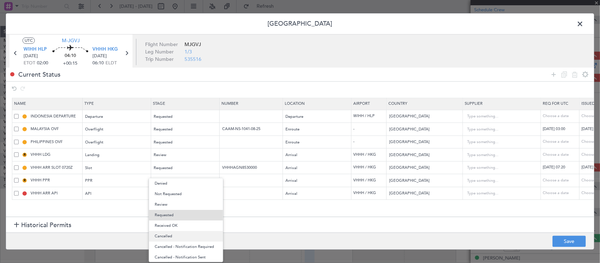
click at [192, 237] on span "Cancelled" at bounding box center [186, 236] width 63 height 11
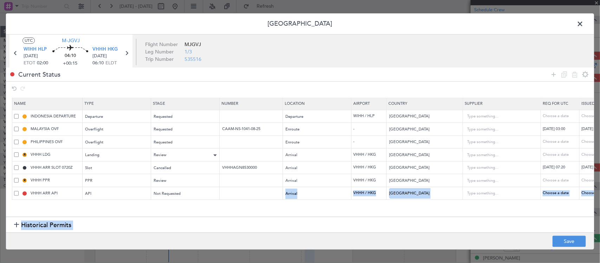
drag, startPoint x: 192, startPoint y: 237, endPoint x: 192, endPoint y: 161, distance: 75.9
click at [193, 175] on div "Permit Center UTC M-JGVJ WIHH HLP [DATE] ETOT 02:00 04:10 +00:15 VHHH HKG [DATE…" at bounding box center [300, 131] width 589 height 237
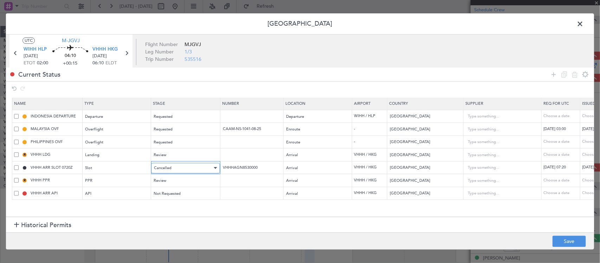
click at [192, 168] on div "Cancelled" at bounding box center [183, 168] width 58 height 11
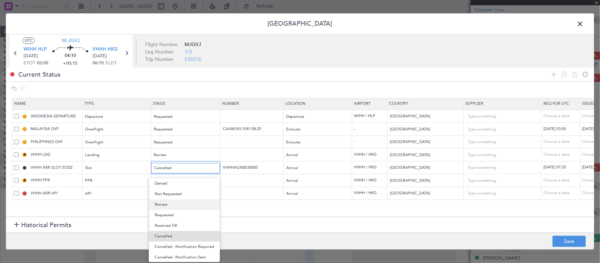
scroll to position [11, 0]
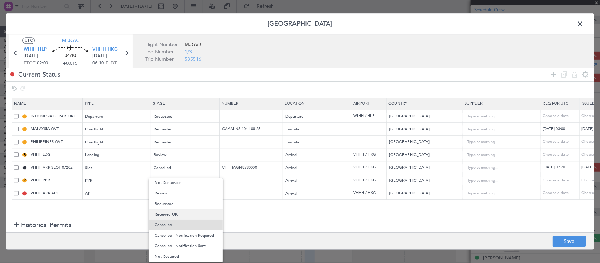
click at [192, 214] on span "Received OK" at bounding box center [186, 214] width 63 height 11
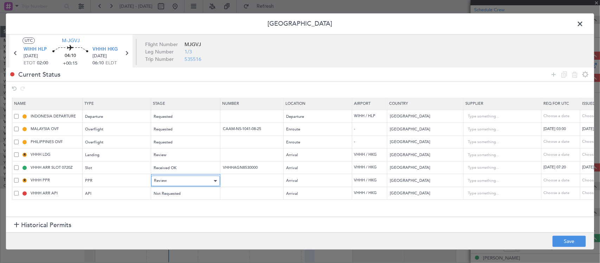
click at [193, 178] on div "Review" at bounding box center [183, 181] width 58 height 11
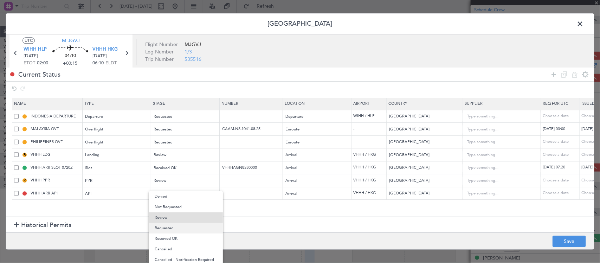
click at [186, 231] on span "Requested" at bounding box center [186, 228] width 63 height 11
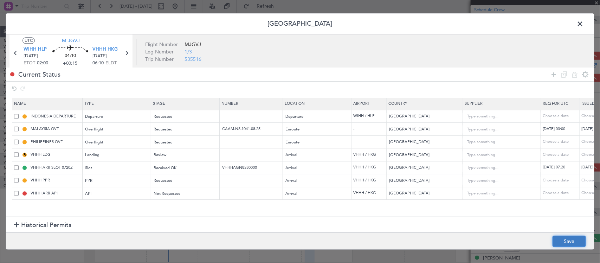
click at [577, 242] on button "Save" at bounding box center [569, 241] width 33 height 11
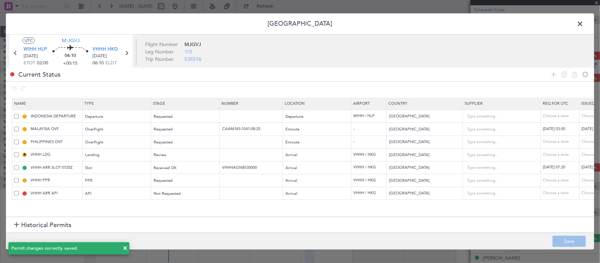
click at [126, 54] on icon at bounding box center [126, 53] width 9 height 9
type input "-00:05"
type input "5"
type input "-00:05"
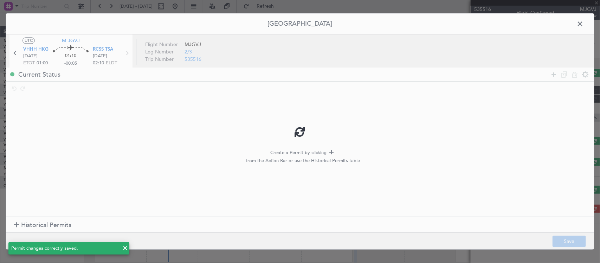
scroll to position [0, 0]
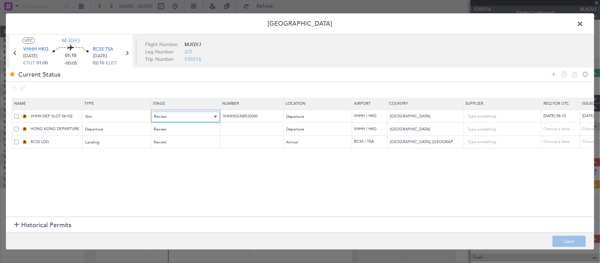
click at [167, 115] on div "Review" at bounding box center [183, 116] width 58 height 11
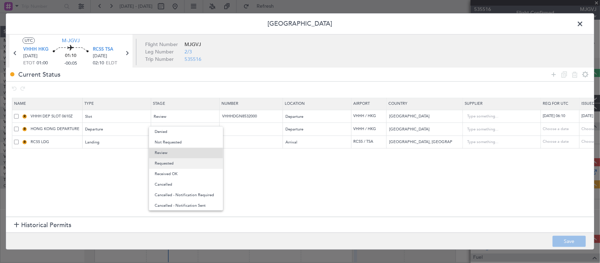
click at [187, 162] on span "Requested" at bounding box center [186, 163] width 63 height 11
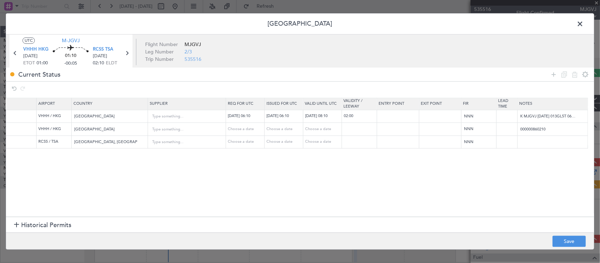
scroll to position [0, 316]
click at [546, 116] on input "K MJGVJ [DATE] 013GL5T 0610RCSS D / RE.MJGVJ IDD.VHHHDGN8532000/" at bounding box center [553, 116] width 70 height 11
paste input "T MJGVJ [DATE] 014GL5T 0130RCSS D / ID.VHHHDGN8806000/"
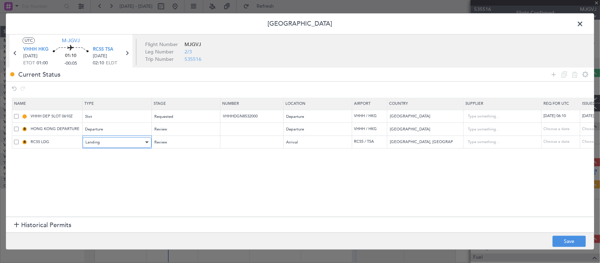
click at [139, 140] on div "Landing" at bounding box center [114, 142] width 58 height 11
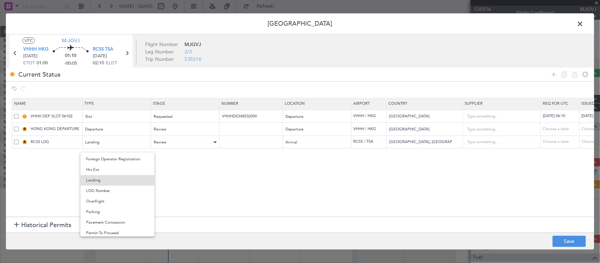
drag, startPoint x: 174, startPoint y: 141, endPoint x: 187, endPoint y: 142, distance: 13.0
click at [174, 141] on div at bounding box center [300, 131] width 600 height 263
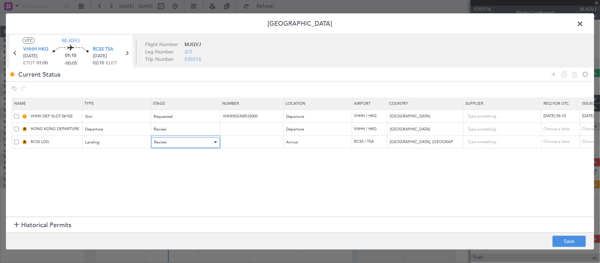
click at [192, 142] on div "Review" at bounding box center [183, 142] width 58 height 11
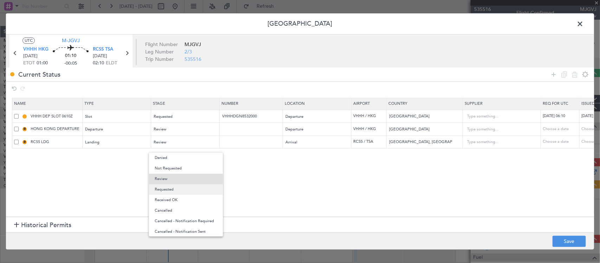
click at [194, 193] on span "Requested" at bounding box center [186, 189] width 63 height 11
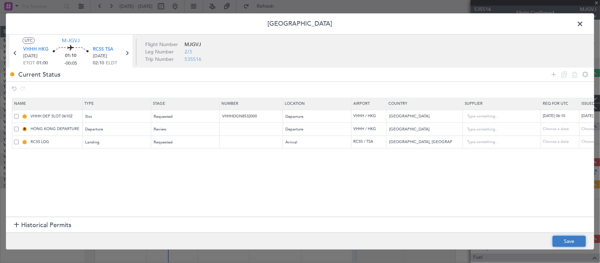
click at [575, 245] on button "Save" at bounding box center [569, 241] width 33 height 11
type input "T MJGVJ [DATE] 014GL5T 0130RCSS D / ID.VHHHDGN8806000/"
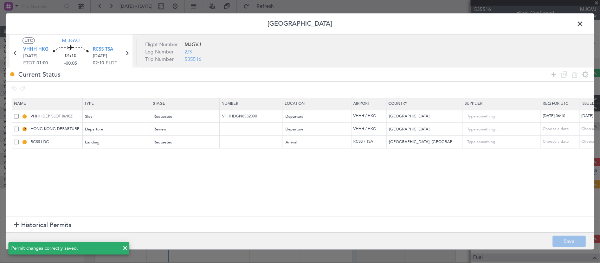
click at [127, 53] on icon at bounding box center [126, 53] width 9 height 9
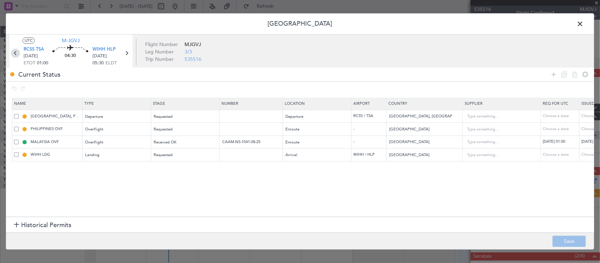
click at [15, 53] on icon at bounding box center [15, 53] width 9 height 9
type input "-00:05"
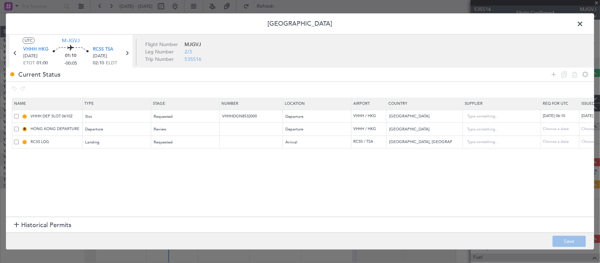
click at [584, 21] on span at bounding box center [584, 26] width 0 height 14
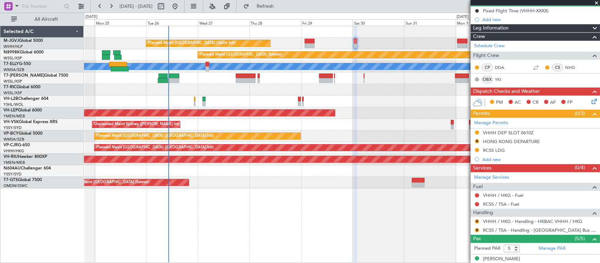
scroll to position [142, 0]
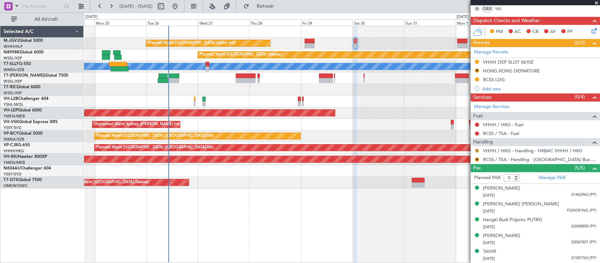
click at [475, 152] on button "R" at bounding box center [477, 151] width 4 height 4
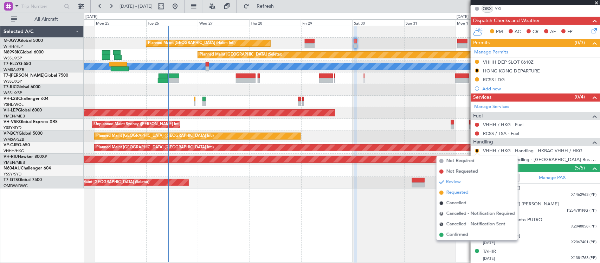
click at [459, 192] on span "Requested" at bounding box center [457, 192] width 22 height 7
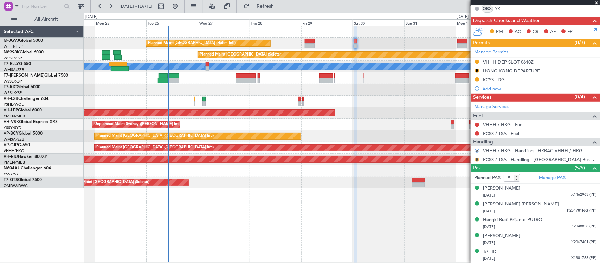
click at [476, 158] on button "R" at bounding box center [477, 160] width 4 height 4
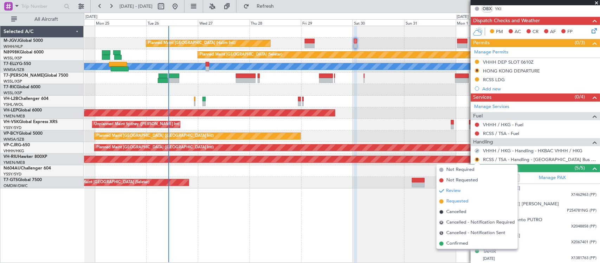
click at [448, 202] on span "Requested" at bounding box center [457, 201] width 22 height 7
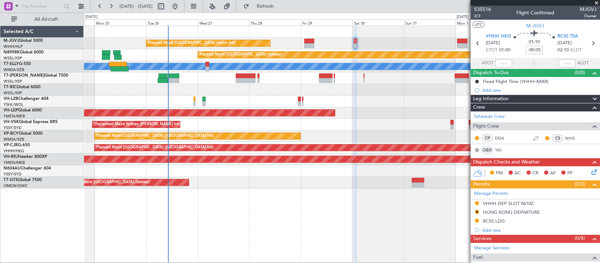
scroll to position [142, 0]
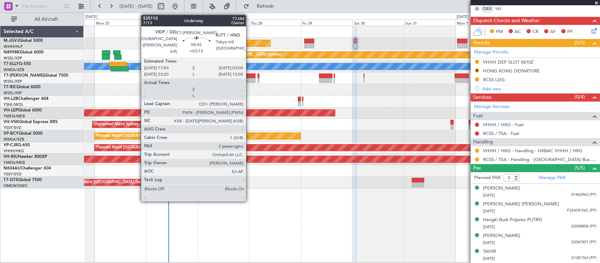
click at [250, 81] on div at bounding box center [246, 80] width 20 height 5
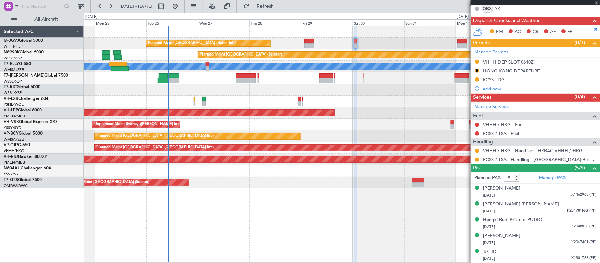
type input "+02:15"
type input "2"
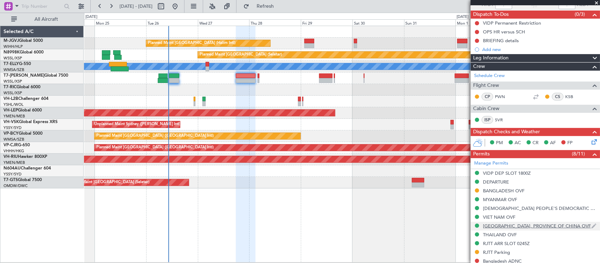
scroll to position [146, 0]
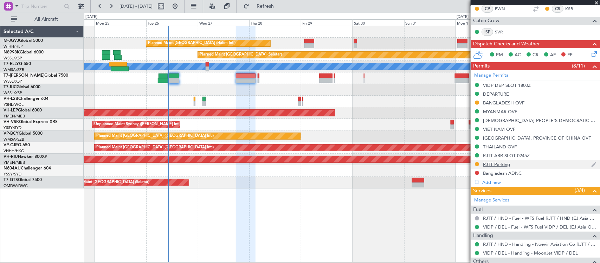
click at [496, 164] on div "RJTT Parking" at bounding box center [496, 164] width 27 height 6
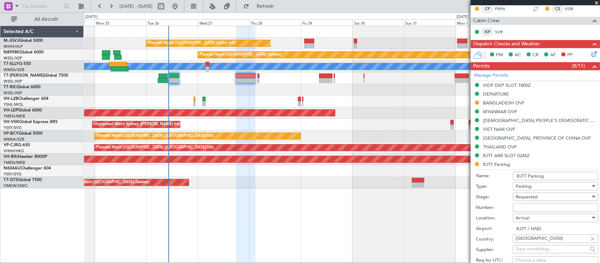
click at [523, 210] on input "Number:" at bounding box center [555, 208] width 85 height 8
paste input "953"
type input "953"
click at [528, 198] on span "Requested" at bounding box center [527, 197] width 22 height 6
click at [536, 250] on span "Received OK" at bounding box center [552, 254] width 72 height 11
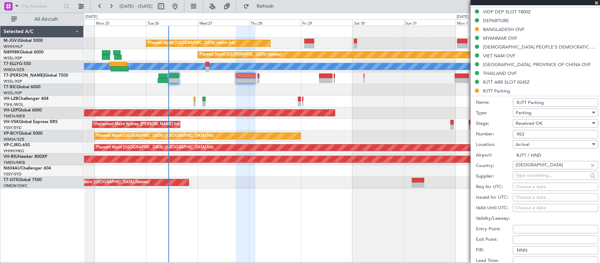
scroll to position [293, 0]
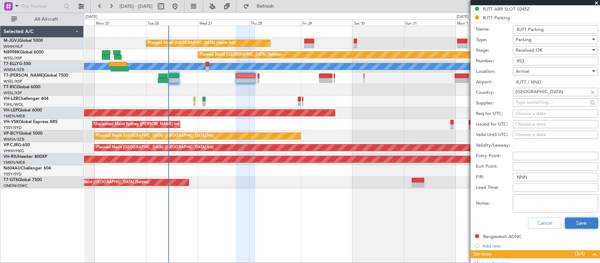
click at [575, 222] on button "Save" at bounding box center [581, 223] width 33 height 11
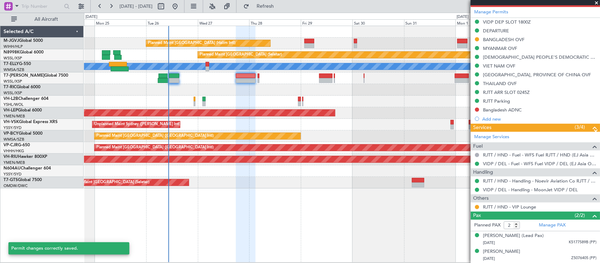
scroll to position [210, 0]
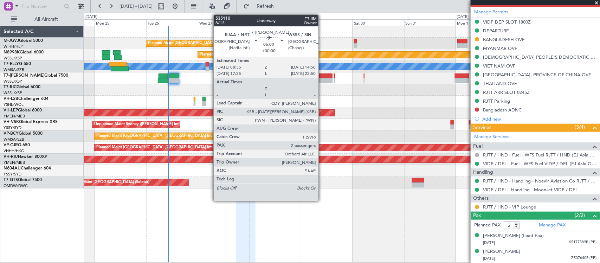
click at [322, 77] on div at bounding box center [326, 75] width 14 height 5
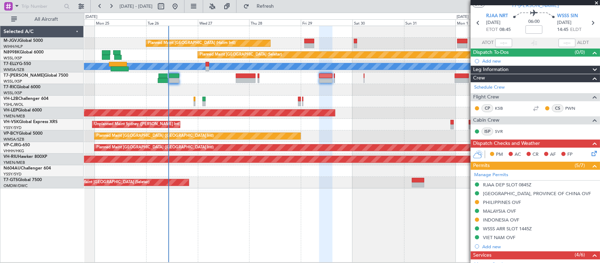
scroll to position [0, 0]
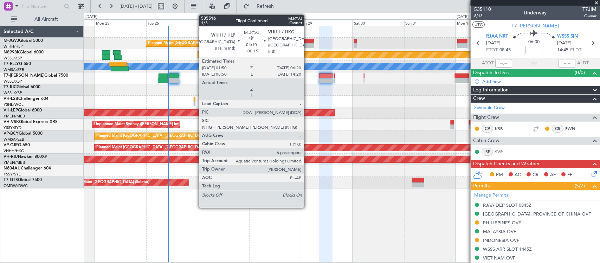
click at [308, 40] on div at bounding box center [309, 41] width 10 height 5
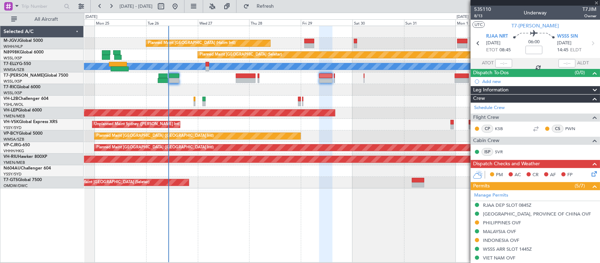
type input "+00:15"
type input "6"
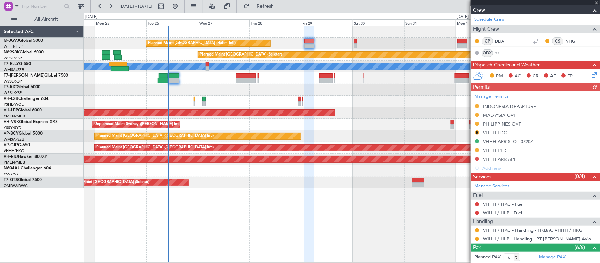
scroll to position [146, 0]
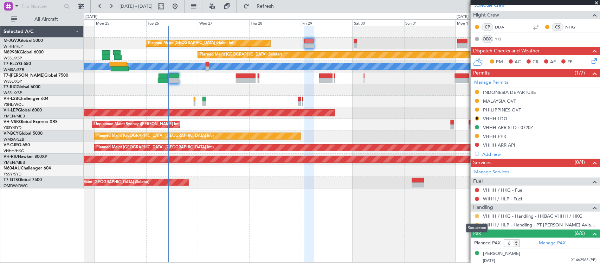
click at [476, 217] on button at bounding box center [477, 216] width 4 height 4
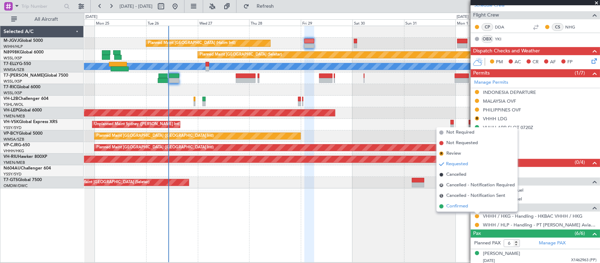
click at [467, 208] on span "Confirmed" at bounding box center [457, 206] width 22 height 7
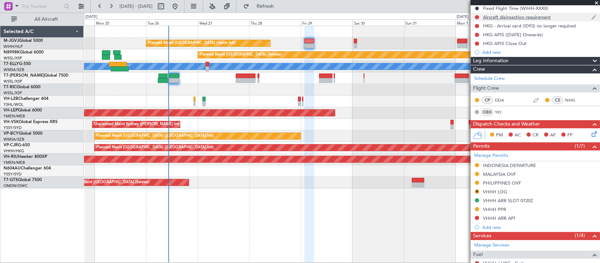
scroll to position [0, 0]
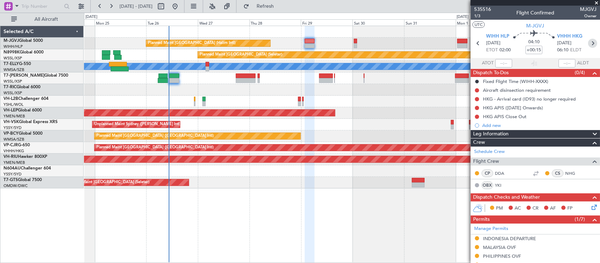
click at [588, 43] on icon at bounding box center [592, 43] width 9 height 9
type input "-00:05"
type input "5"
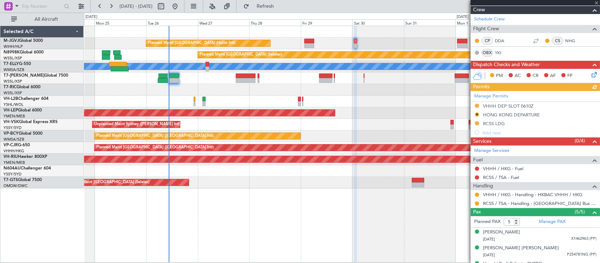
scroll to position [142, 0]
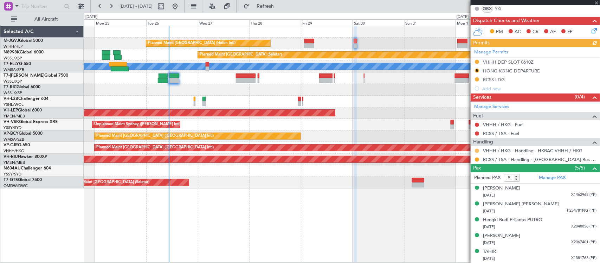
click at [476, 150] on button at bounding box center [477, 151] width 4 height 4
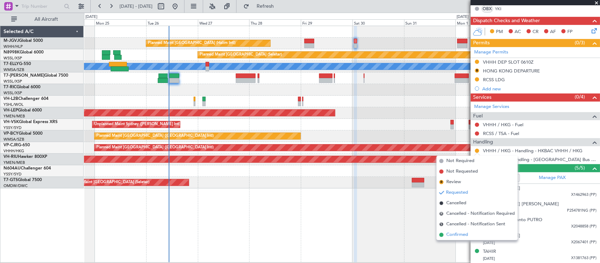
click at [449, 234] on span "Confirmed" at bounding box center [457, 234] width 22 height 7
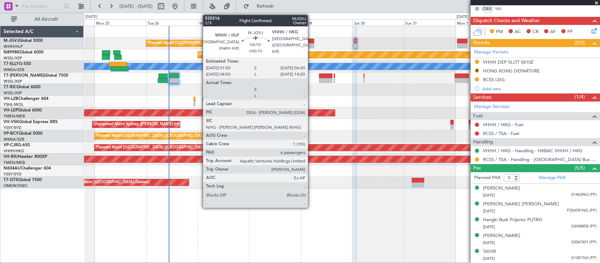
click at [311, 39] on div at bounding box center [309, 41] width 10 height 5
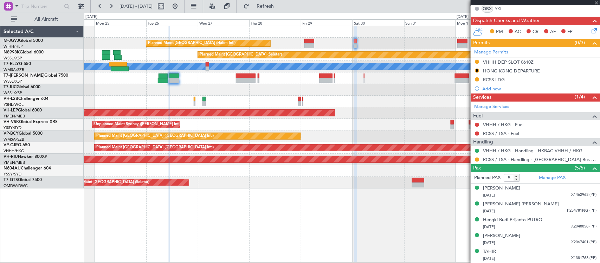
type input "+00:15"
type input "6"
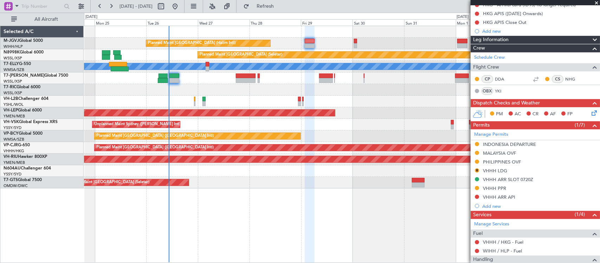
scroll to position [220, 0]
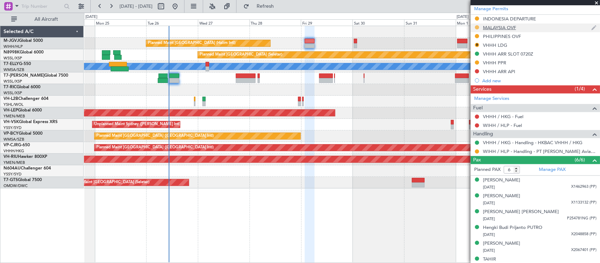
click at [478, 28] on button at bounding box center [477, 27] width 4 height 4
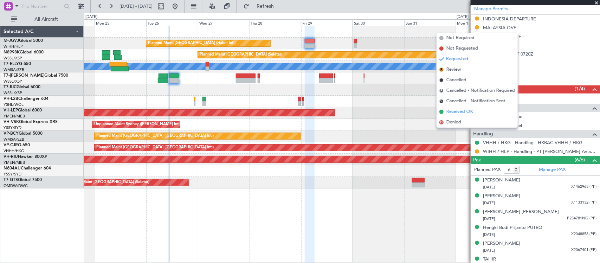
click at [461, 111] on span "Received OK" at bounding box center [459, 111] width 27 height 7
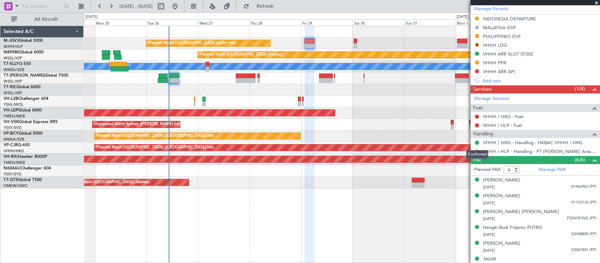
click at [476, 153] on div "Confirmed" at bounding box center [478, 154] width 22 height 9
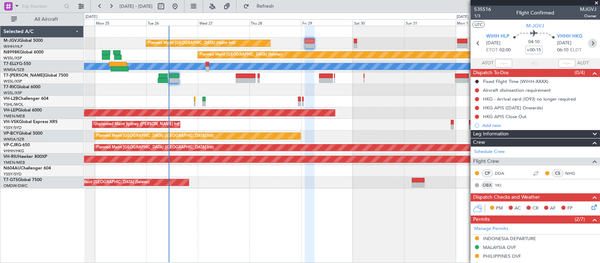
click at [588, 43] on icon at bounding box center [592, 43] width 9 height 9
type input "-00:05"
type input "5"
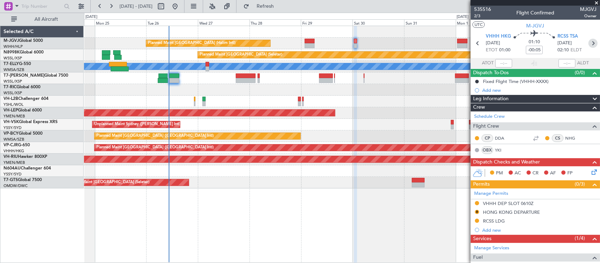
click at [589, 43] on icon at bounding box center [593, 43] width 9 height 9
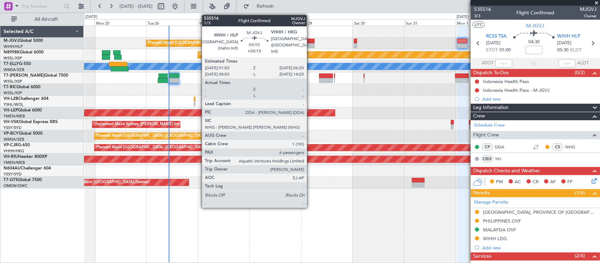
click at [310, 45] on div at bounding box center [310, 45] width 10 height 5
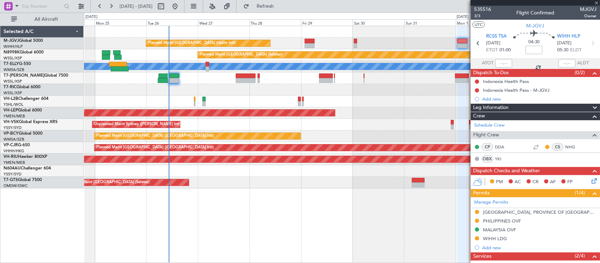
type input "+00:15"
type input "6"
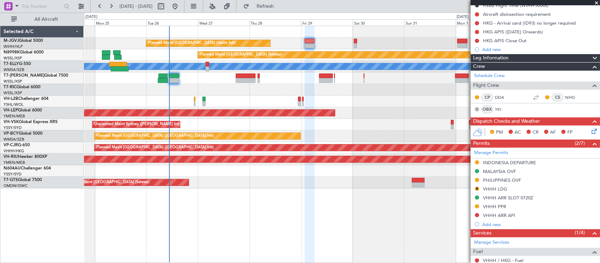
scroll to position [146, 0]
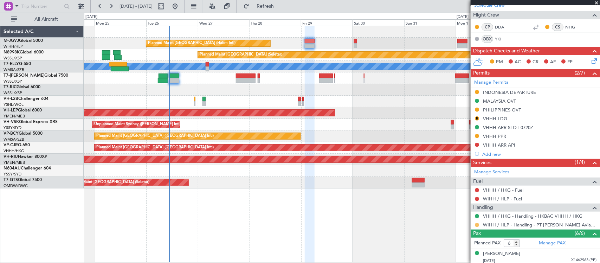
click at [477, 225] on button at bounding box center [477, 225] width 4 height 4
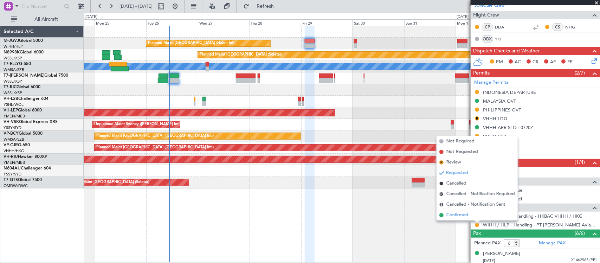
click at [477, 217] on li "Confirmed" at bounding box center [477, 215] width 81 height 11
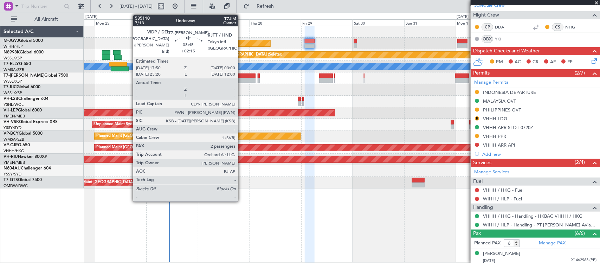
click at [242, 79] on div at bounding box center [246, 80] width 20 height 5
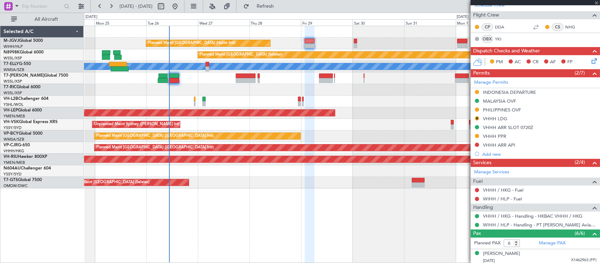
type input "+02:15"
type input "2"
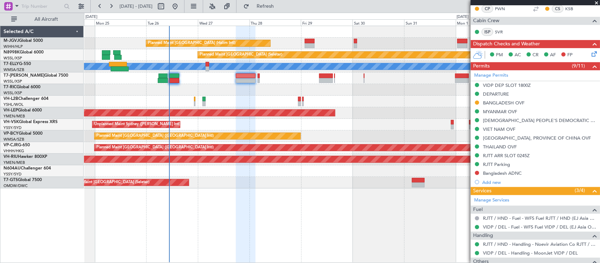
click at [496, 74] on link "Manage Permits" at bounding box center [491, 75] width 34 height 7
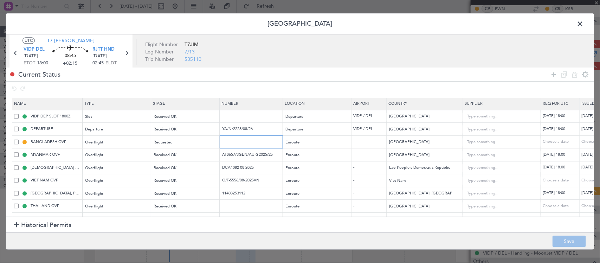
click at [250, 141] on input "text" at bounding box center [251, 142] width 61 height 6
paste input "CAAB PERMIT NOBD9500,26-AU G-2025"
type input "CAAB PERMIT NOBD9500,26-AU G-2025"
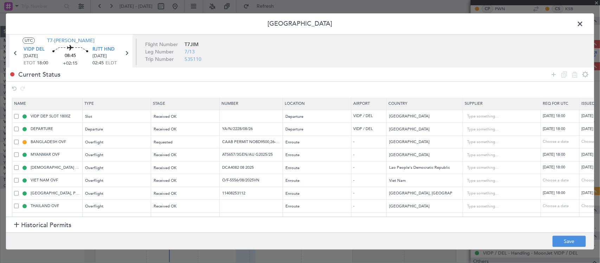
click at [583, 143] on div "Choose a date" at bounding box center [600, 142] width 37 height 6
select select "8"
select select "2025"
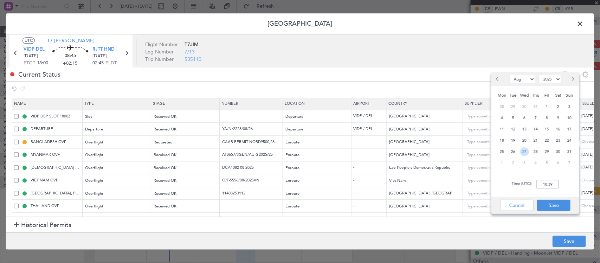
click at [527, 150] on span "27" at bounding box center [524, 151] width 9 height 9
click at [548, 183] on input "00:00" at bounding box center [547, 184] width 23 height 8
type input "18:00"
click at [556, 205] on button "Save" at bounding box center [553, 205] width 33 height 11
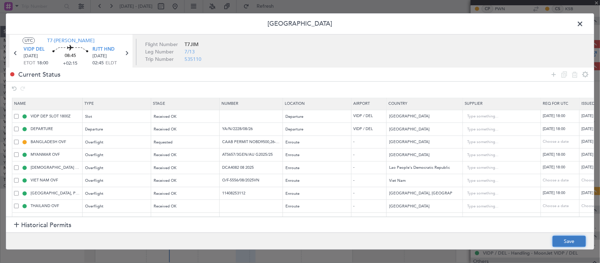
click at [565, 245] on button "Save" at bounding box center [569, 241] width 33 height 11
drag, startPoint x: 579, startPoint y: 22, endPoint x: 563, endPoint y: 36, distance: 21.5
click at [584, 22] on span at bounding box center [584, 26] width 0 height 14
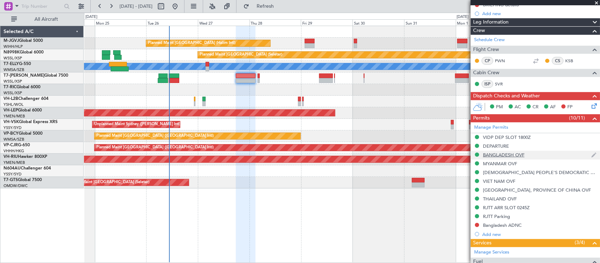
scroll to position [210, 0]
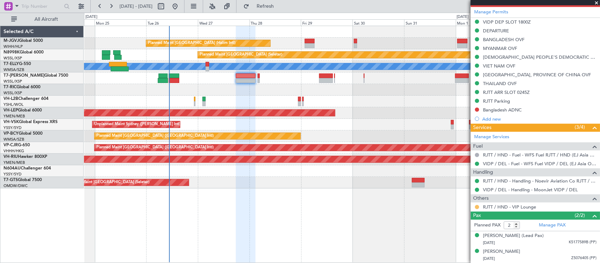
click at [477, 206] on button at bounding box center [477, 207] width 4 height 4
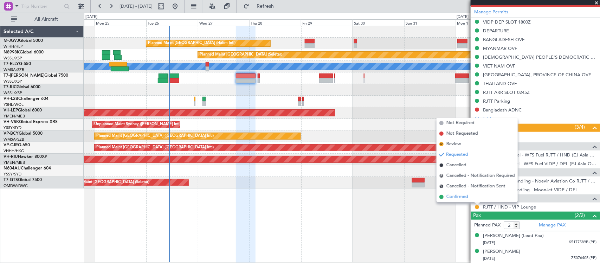
click at [454, 194] on span "Confirmed" at bounding box center [457, 196] width 22 height 7
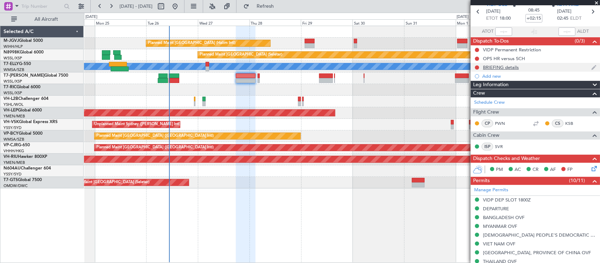
scroll to position [0, 0]
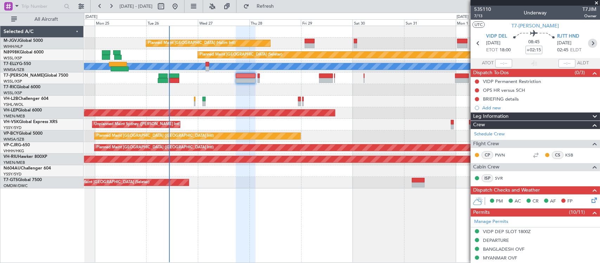
click at [588, 41] on icon at bounding box center [592, 43] width 9 height 9
type input "+00:05"
type input "0"
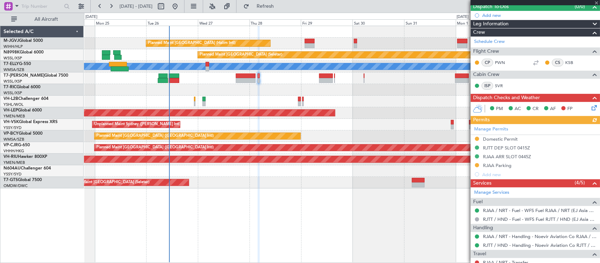
scroll to position [108, 0]
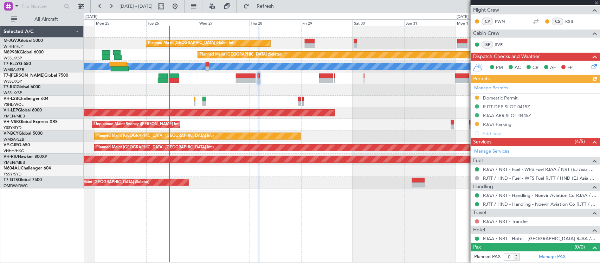
click at [477, 221] on button at bounding box center [477, 221] width 4 height 4
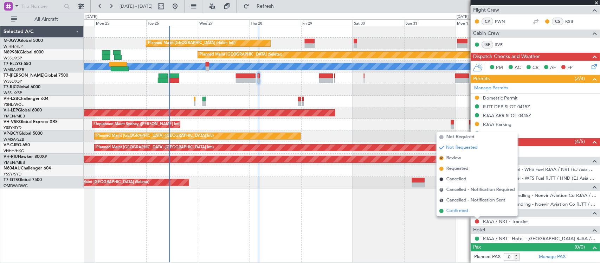
click at [474, 214] on li "Confirmed" at bounding box center [477, 211] width 81 height 11
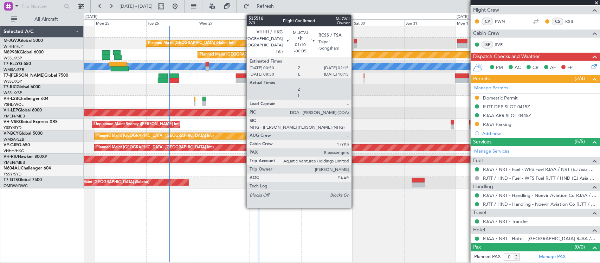
click at [355, 43] on div at bounding box center [355, 45] width 3 height 5
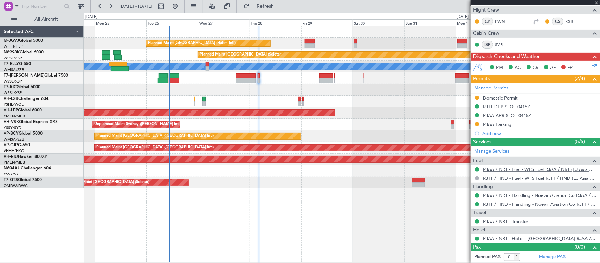
type input "-00:05"
type input "5"
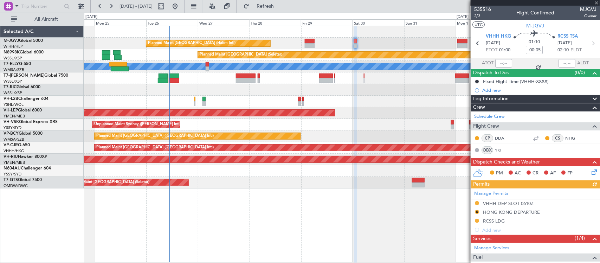
scroll to position [142, 0]
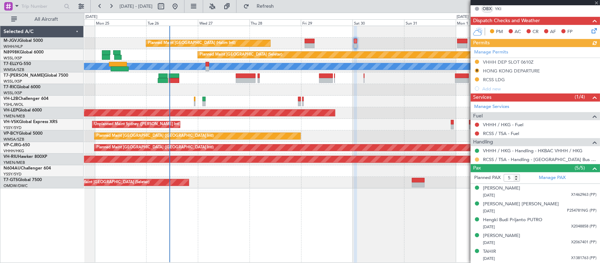
click at [478, 160] on button at bounding box center [477, 160] width 4 height 4
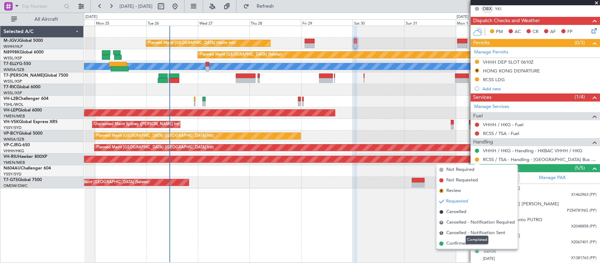
click at [475, 245] on mat-tooltip-component "Completed" at bounding box center [477, 240] width 33 height 19
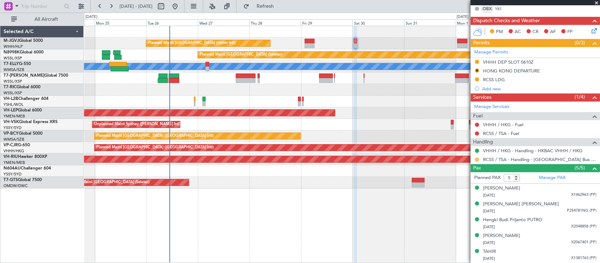
click at [476, 161] on button at bounding box center [477, 160] width 4 height 4
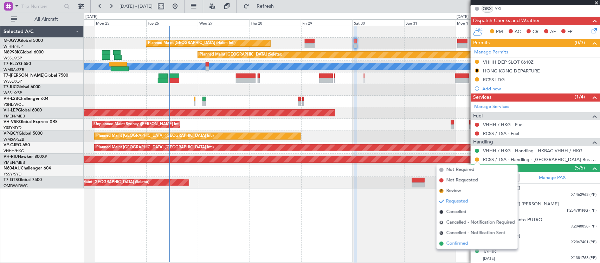
click at [461, 243] on span "Confirmed" at bounding box center [457, 243] width 22 height 7
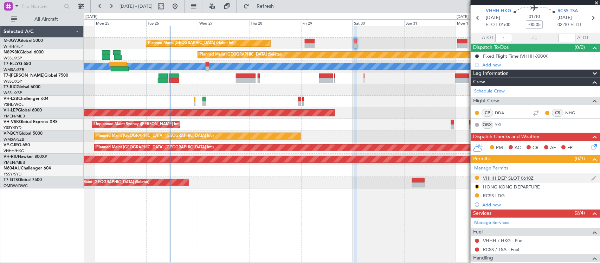
scroll to position [0, 0]
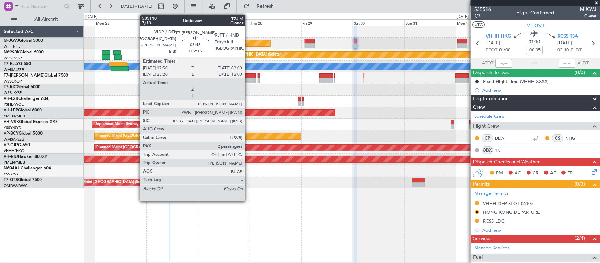
click at [249, 78] on div at bounding box center [246, 80] width 20 height 5
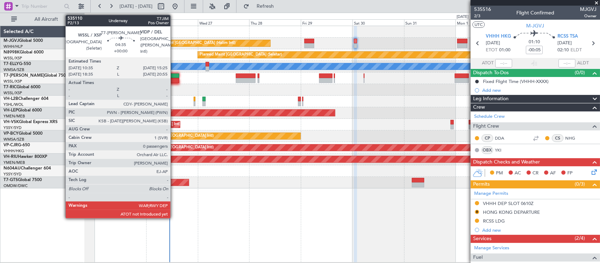
click at [174, 81] on div at bounding box center [174, 80] width 11 height 5
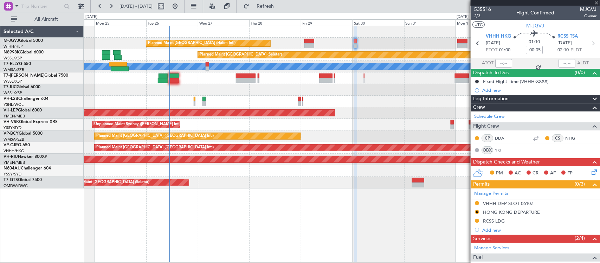
type input "0"
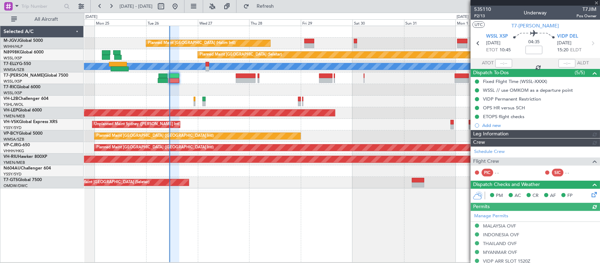
type input "[PERSON_NAME] (LEU)"
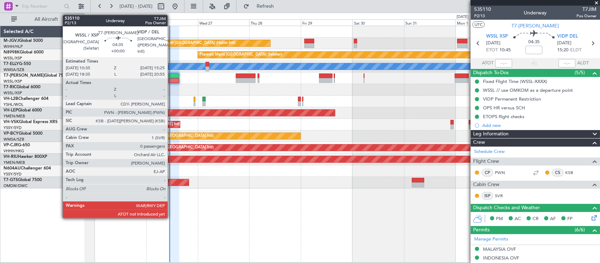
click at [171, 80] on div at bounding box center [174, 80] width 11 height 5
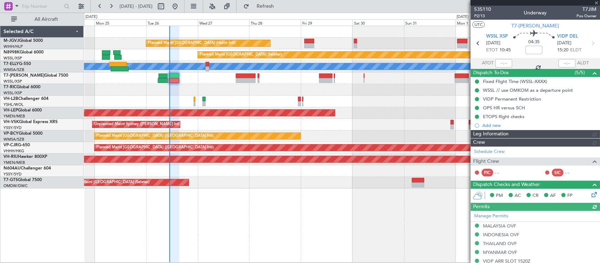
type input "[PERSON_NAME] (LEU)"
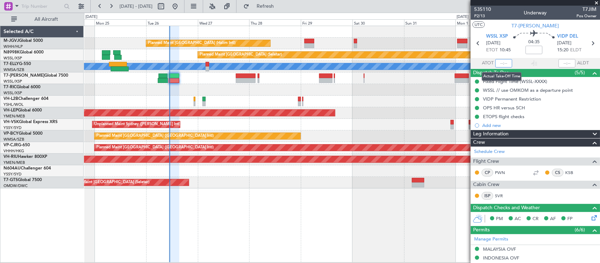
click at [500, 62] on input "text" at bounding box center [503, 63] width 17 height 8
type input "10:53"
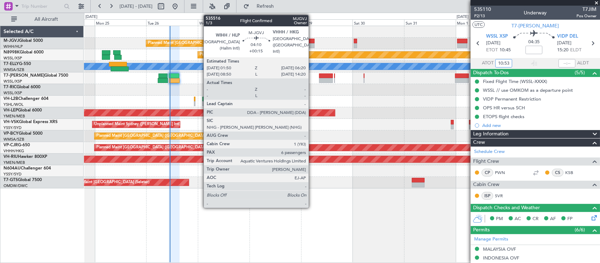
click at [312, 39] on div at bounding box center [310, 41] width 10 height 5
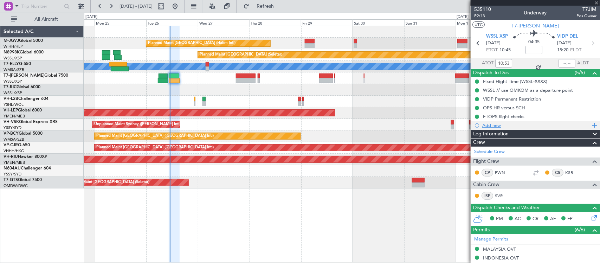
type input "+00:15"
type input "6"
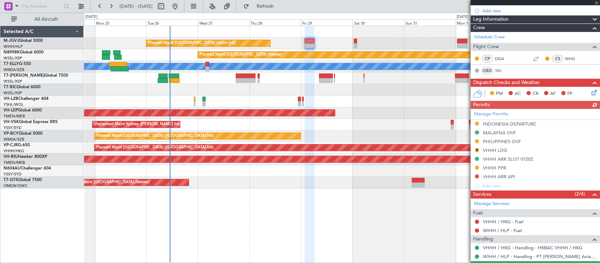
scroll to position [146, 0]
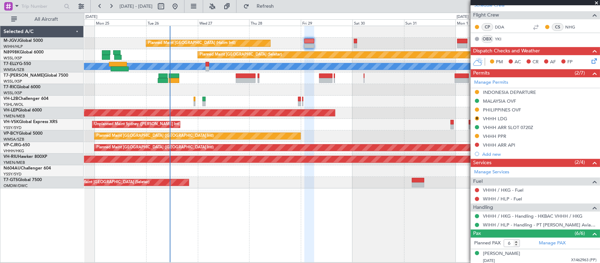
click at [280, 78] on div at bounding box center [342, 78] width 516 height 12
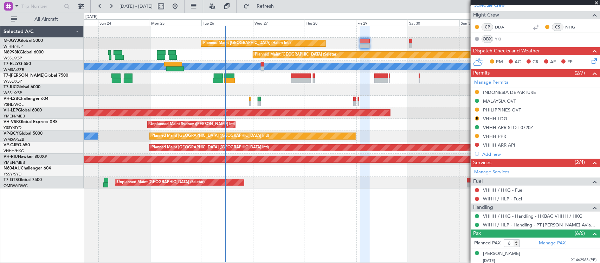
click at [424, 120] on div "Unplanned Maint Sydney ([PERSON_NAME] Intl)" at bounding box center [342, 125] width 516 height 12
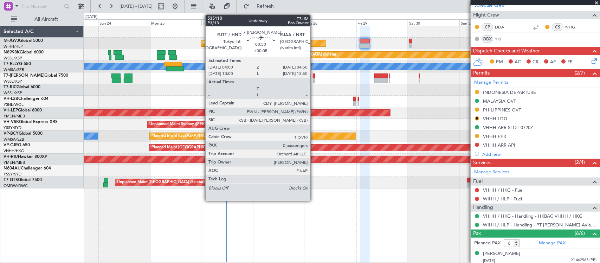
click at [314, 78] on div at bounding box center [314, 80] width 2 height 5
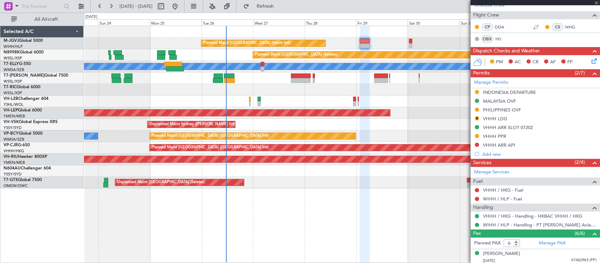
type input "+00:05"
type input "0"
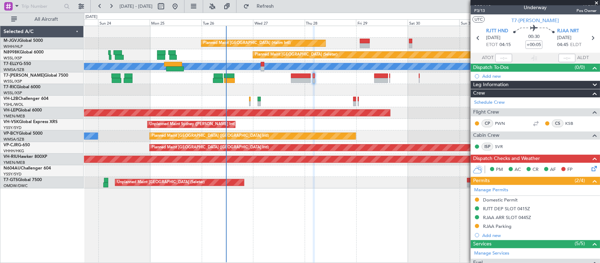
scroll to position [0, 0]
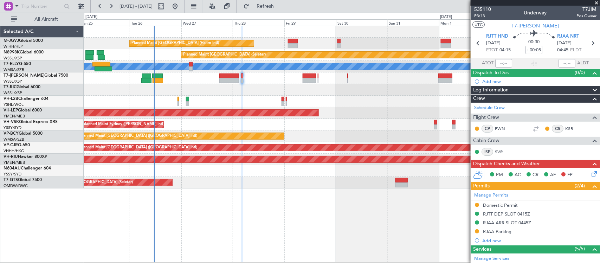
click at [362, 125] on div "Planned Maint [GEOGRAPHIC_DATA] (Halim Intl) Planned Maint [GEOGRAPHIC_DATA] (S…" at bounding box center [342, 107] width 516 height 162
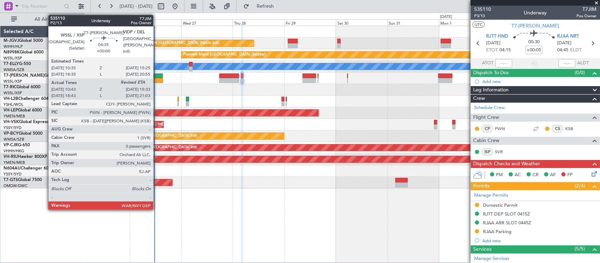
click at [157, 76] on div at bounding box center [157, 75] width 11 height 5
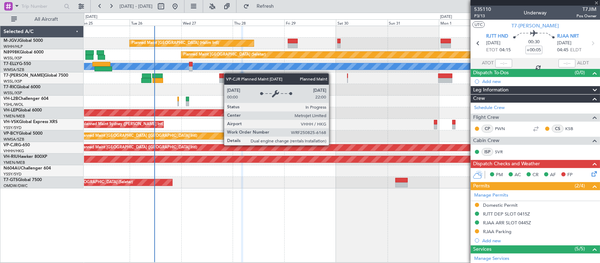
type input "10:53"
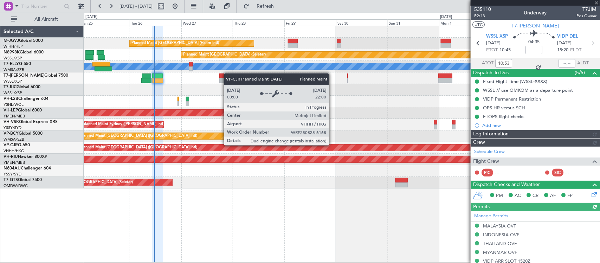
type input "[PERSON_NAME] (LEU)"
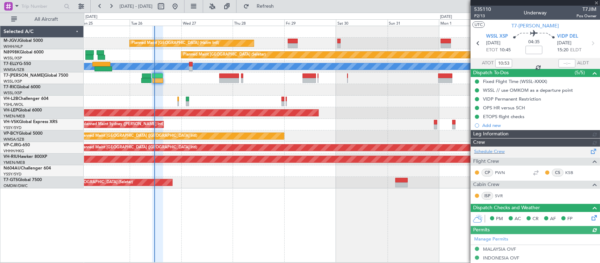
type input "[PERSON_NAME] (LEU)"
